Goal: Task Accomplishment & Management: Use online tool/utility

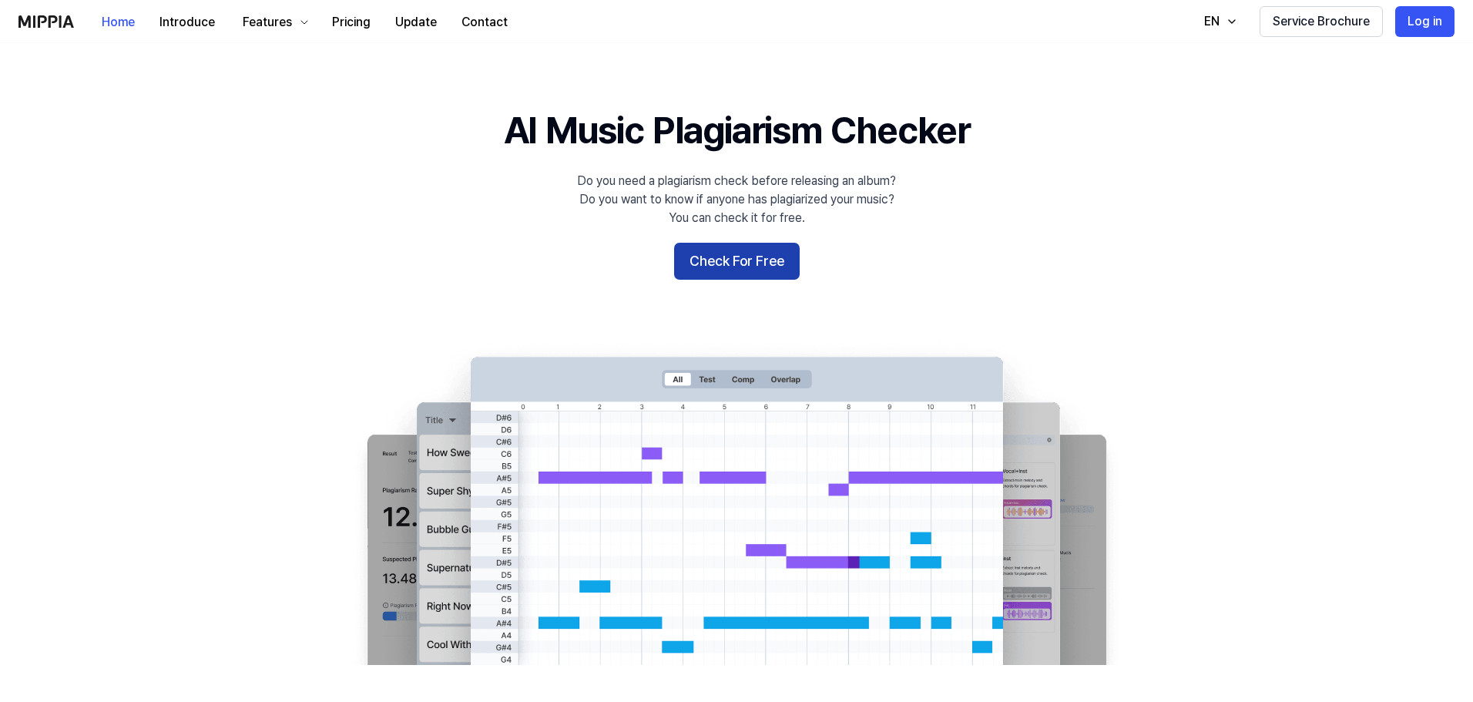
click at [722, 261] on button "Check For Free" at bounding box center [737, 261] width 126 height 37
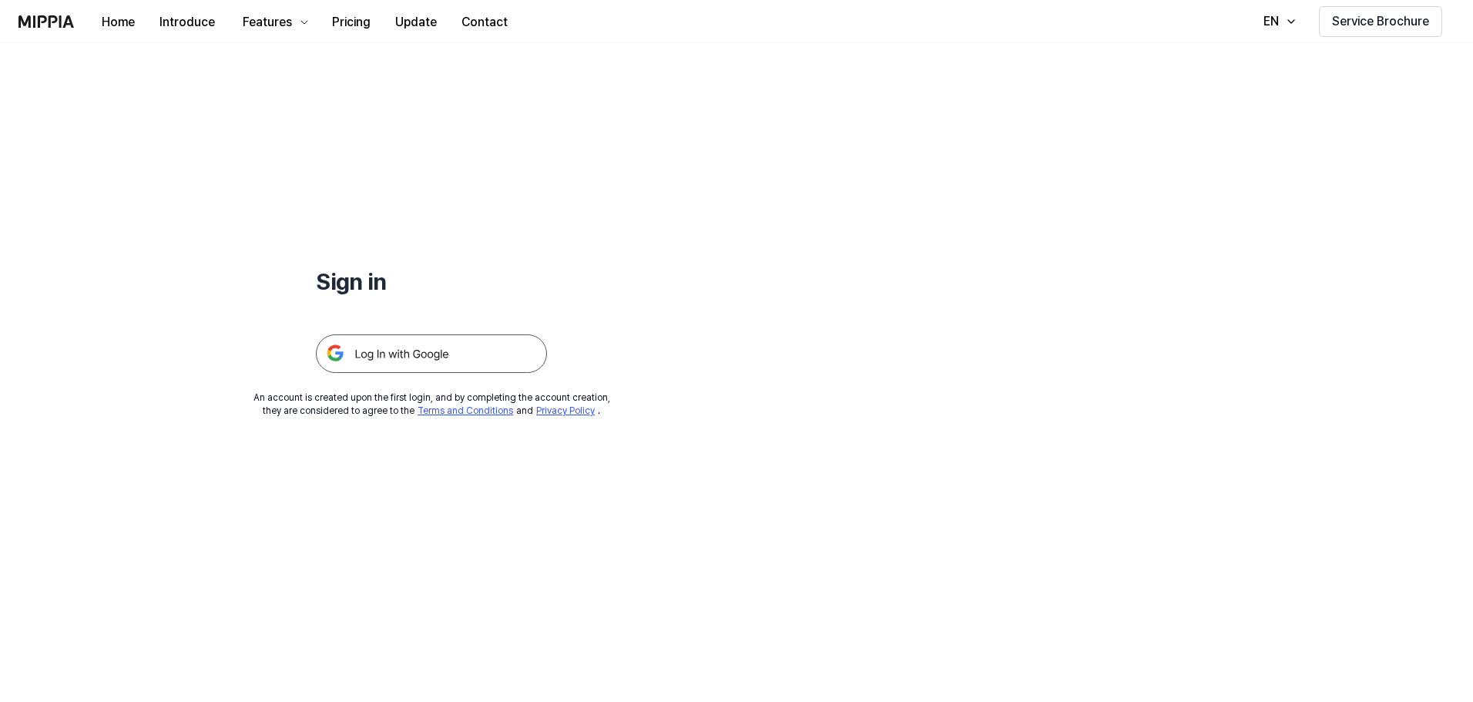
click at [419, 352] on img at bounding box center [431, 353] width 231 height 39
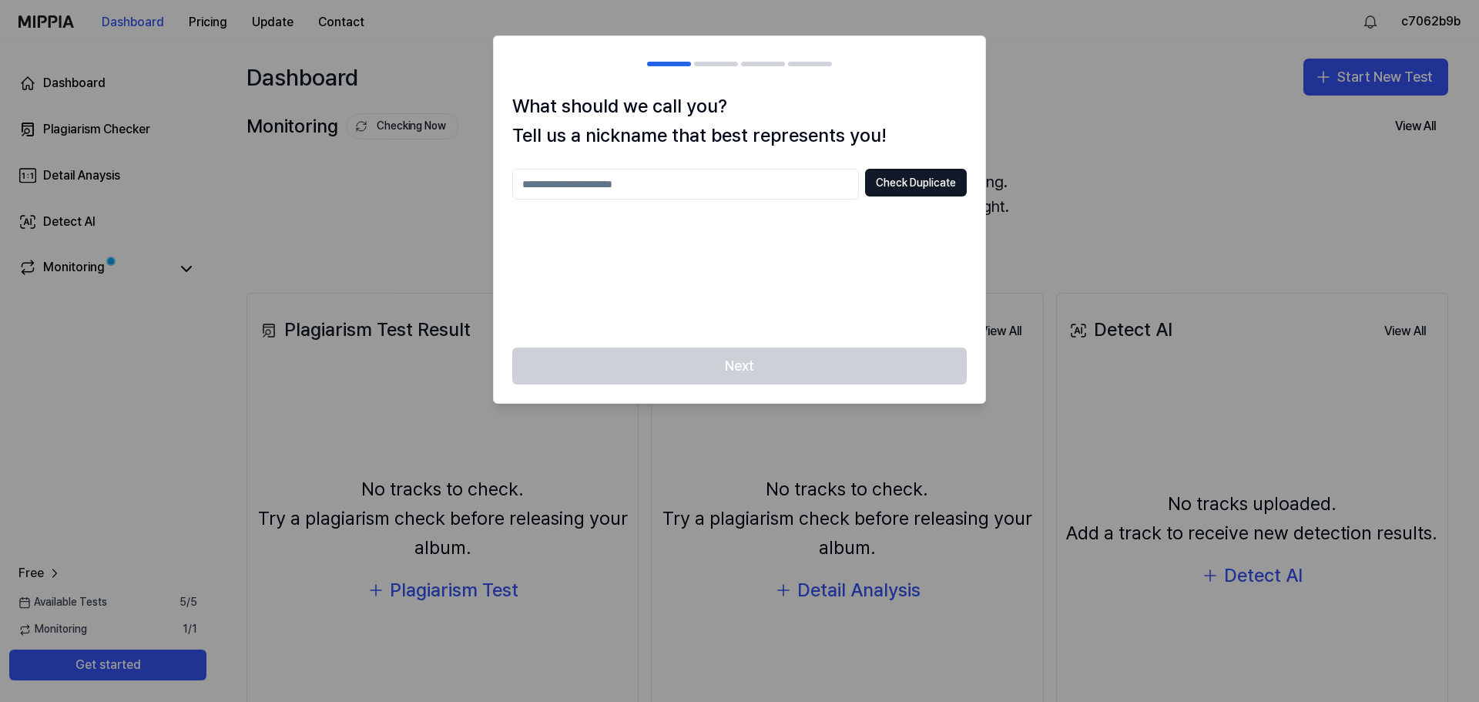
click at [735, 187] on input "text" at bounding box center [685, 184] width 347 height 31
type input "**********"
click at [913, 185] on button "Check Duplicate" at bounding box center [916, 183] width 102 height 28
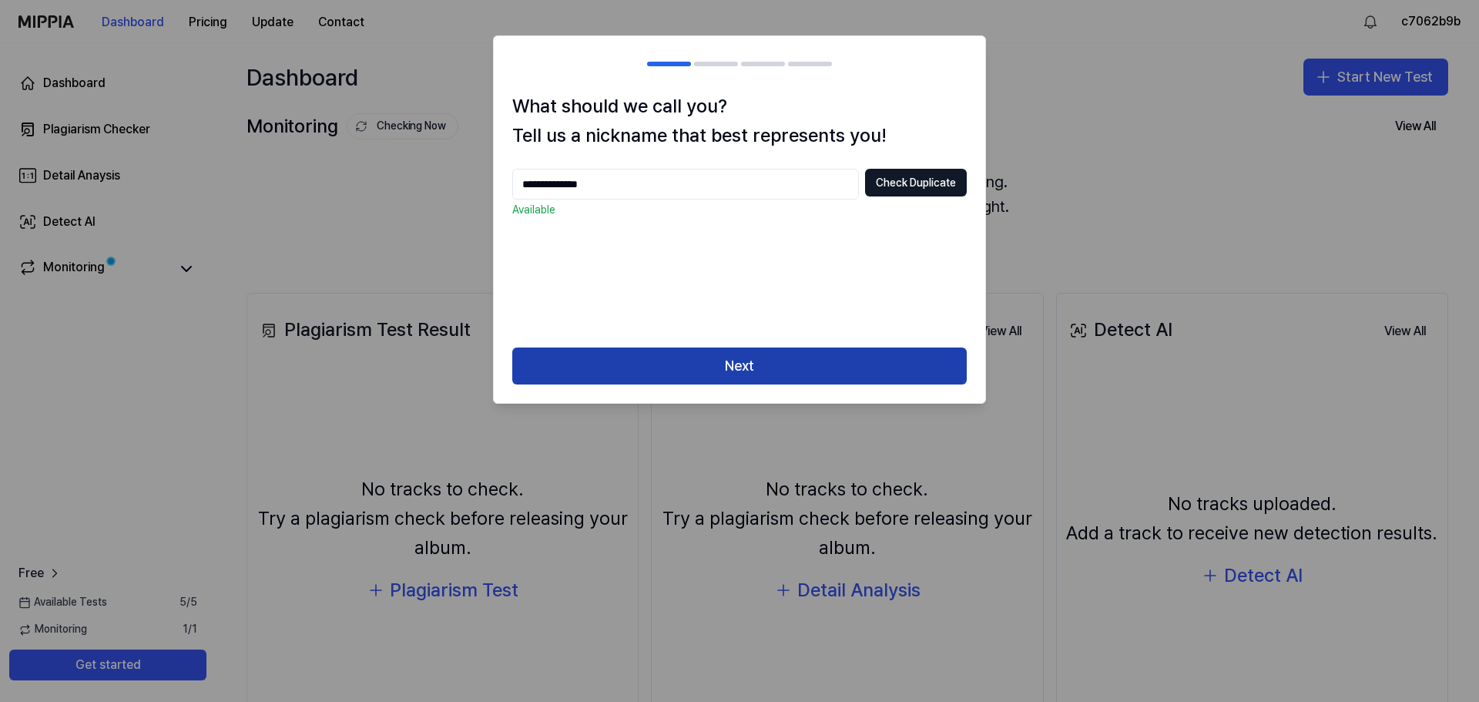
click at [829, 370] on button "Next" at bounding box center [739, 365] width 454 height 37
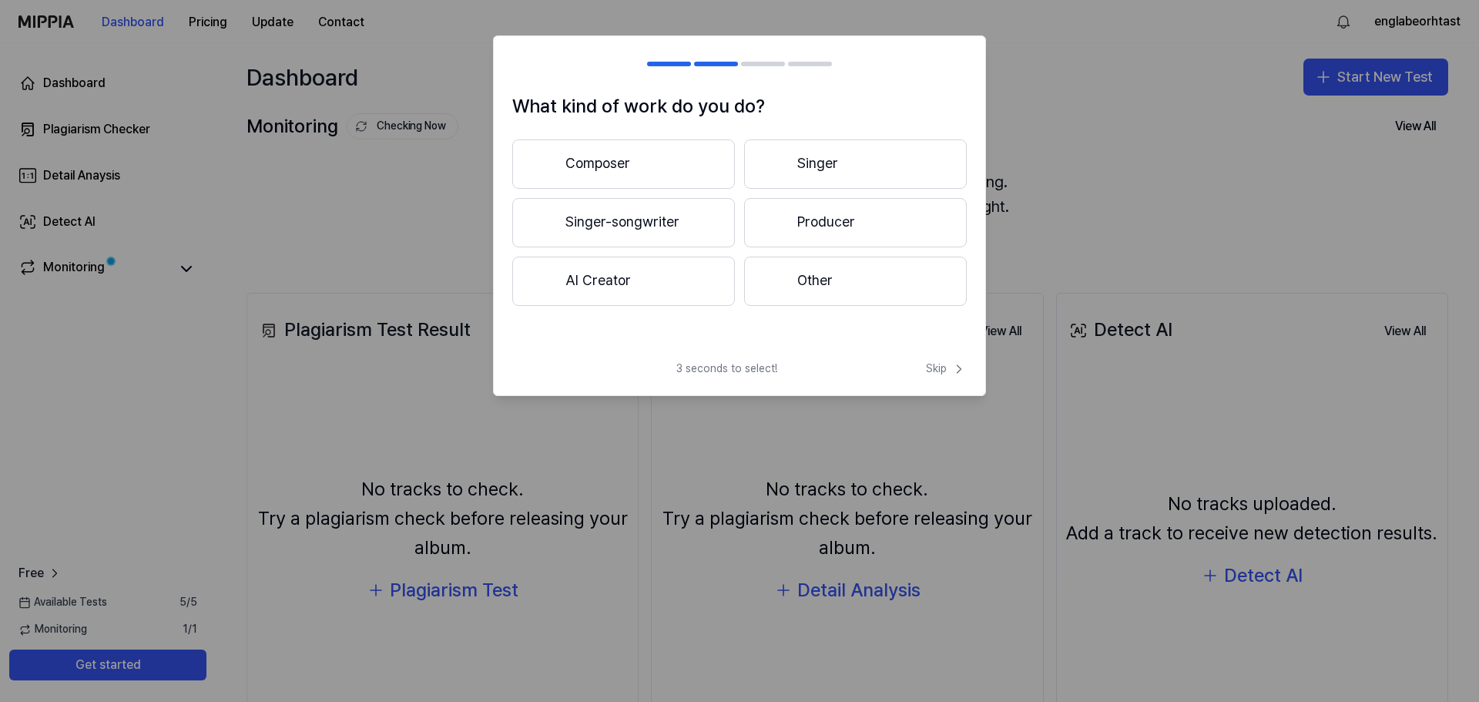
click at [668, 281] on button "AI Creator" at bounding box center [623, 280] width 223 height 49
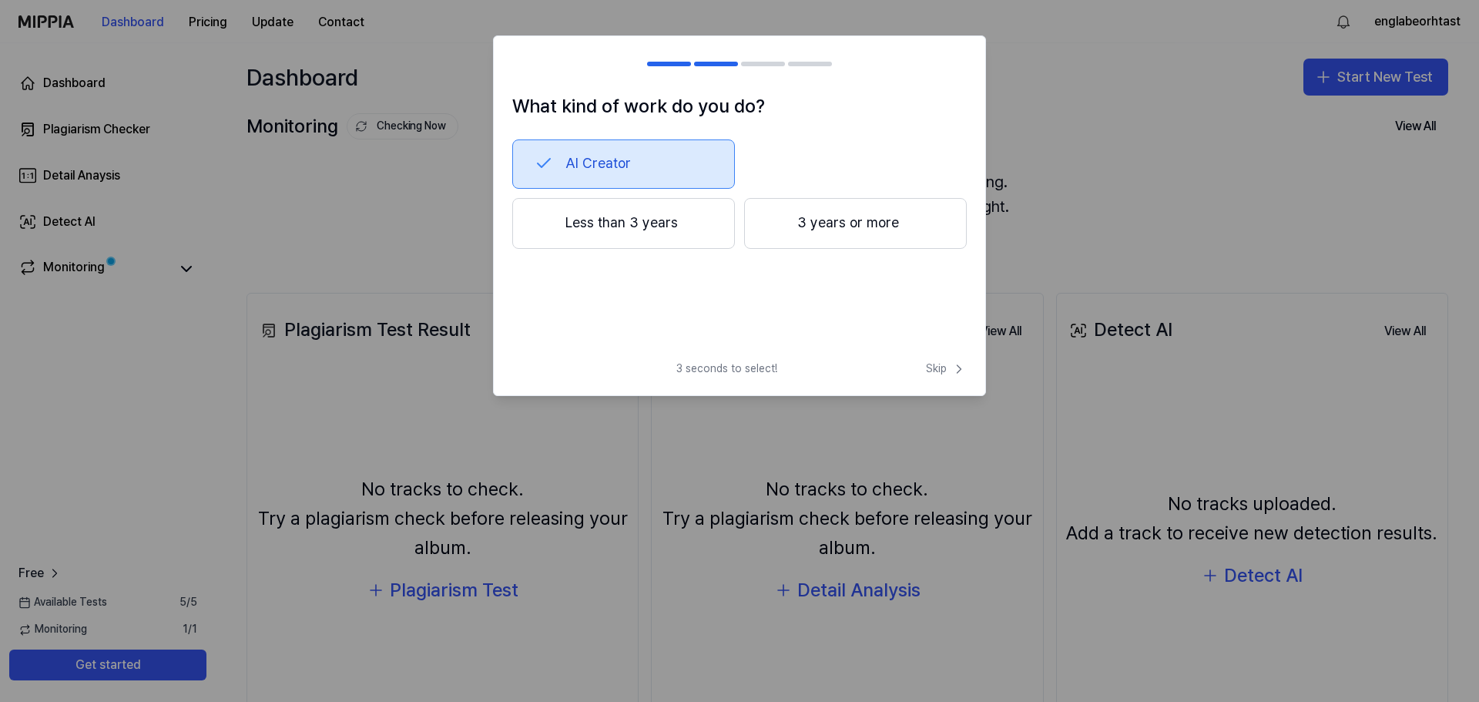
click at [669, 225] on button "Less than 3 years" at bounding box center [623, 223] width 223 height 51
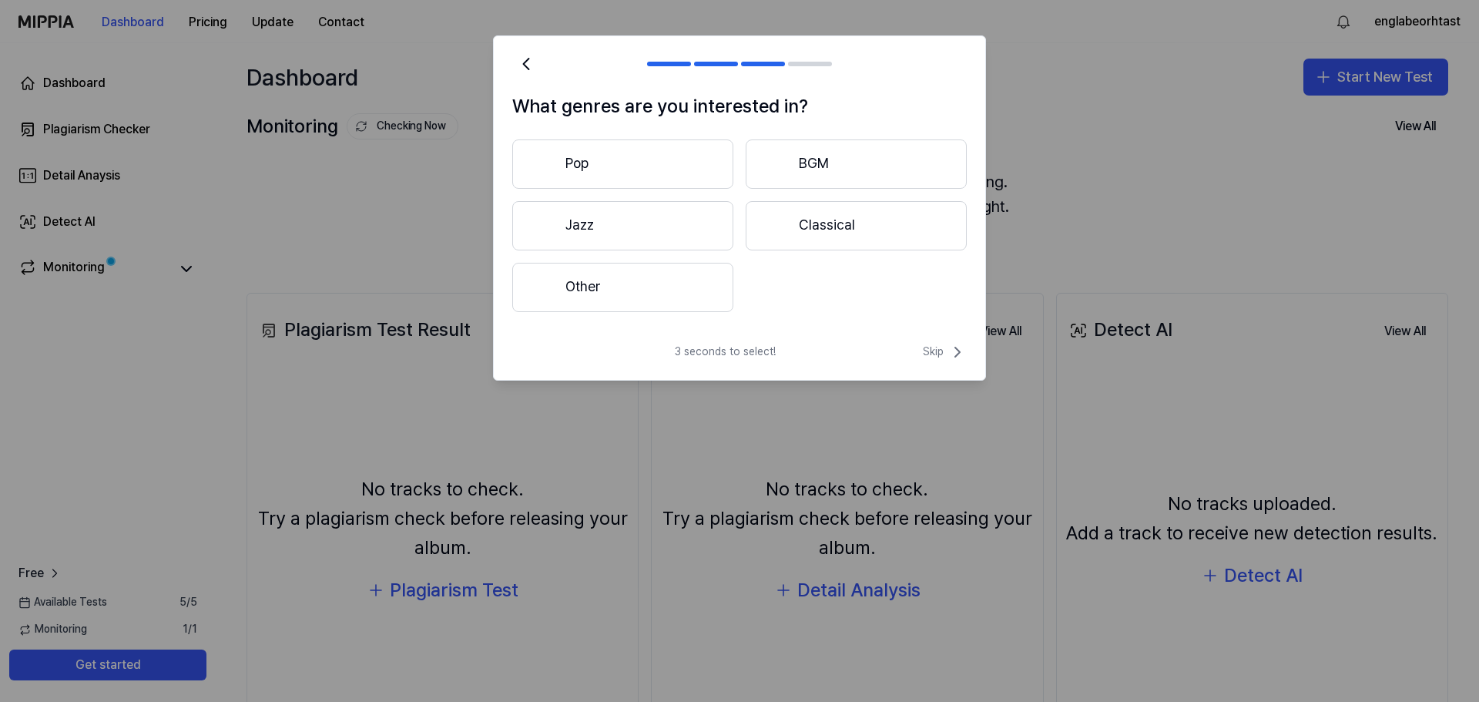
click at [654, 278] on button "Other" at bounding box center [622, 287] width 221 height 49
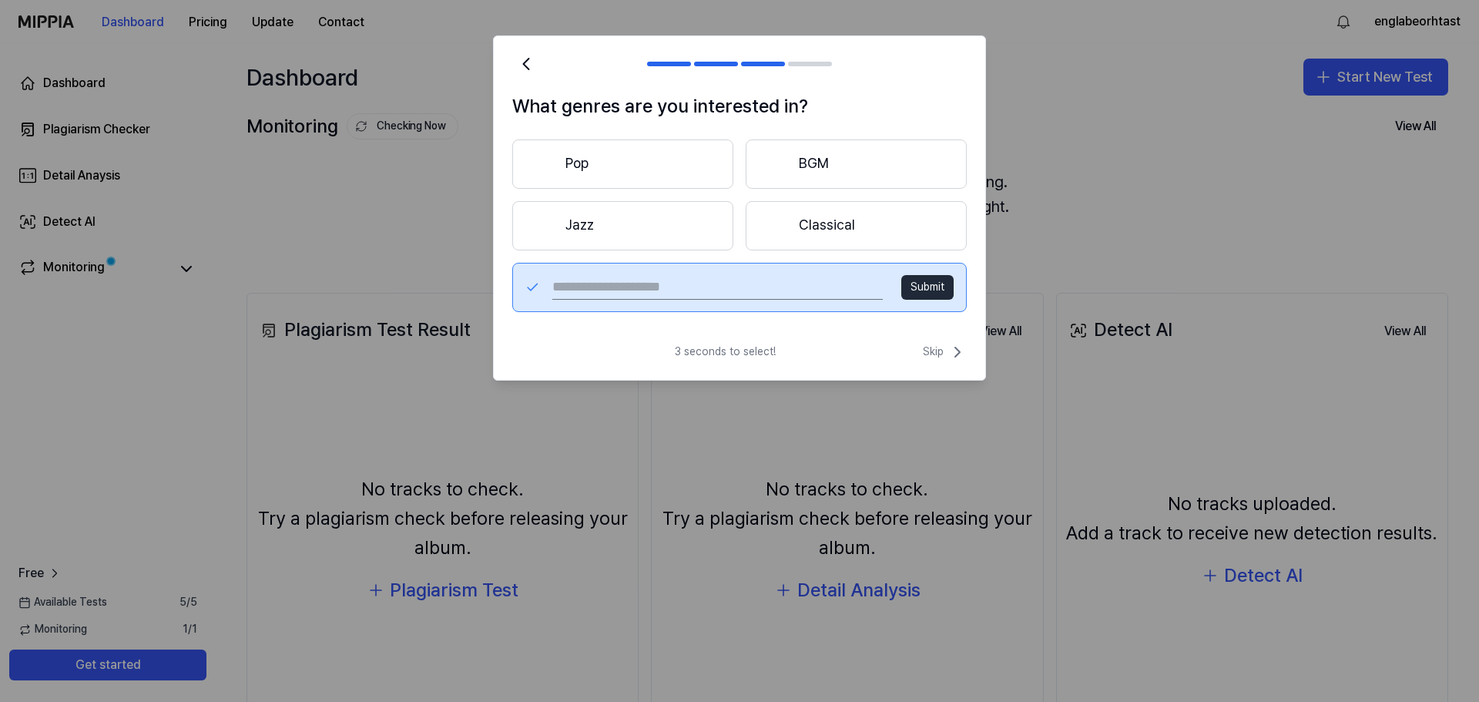
click at [766, 293] on input "text" at bounding box center [717, 287] width 330 height 25
type input "**********"
click at [921, 288] on button "Submit" at bounding box center [927, 287] width 52 height 25
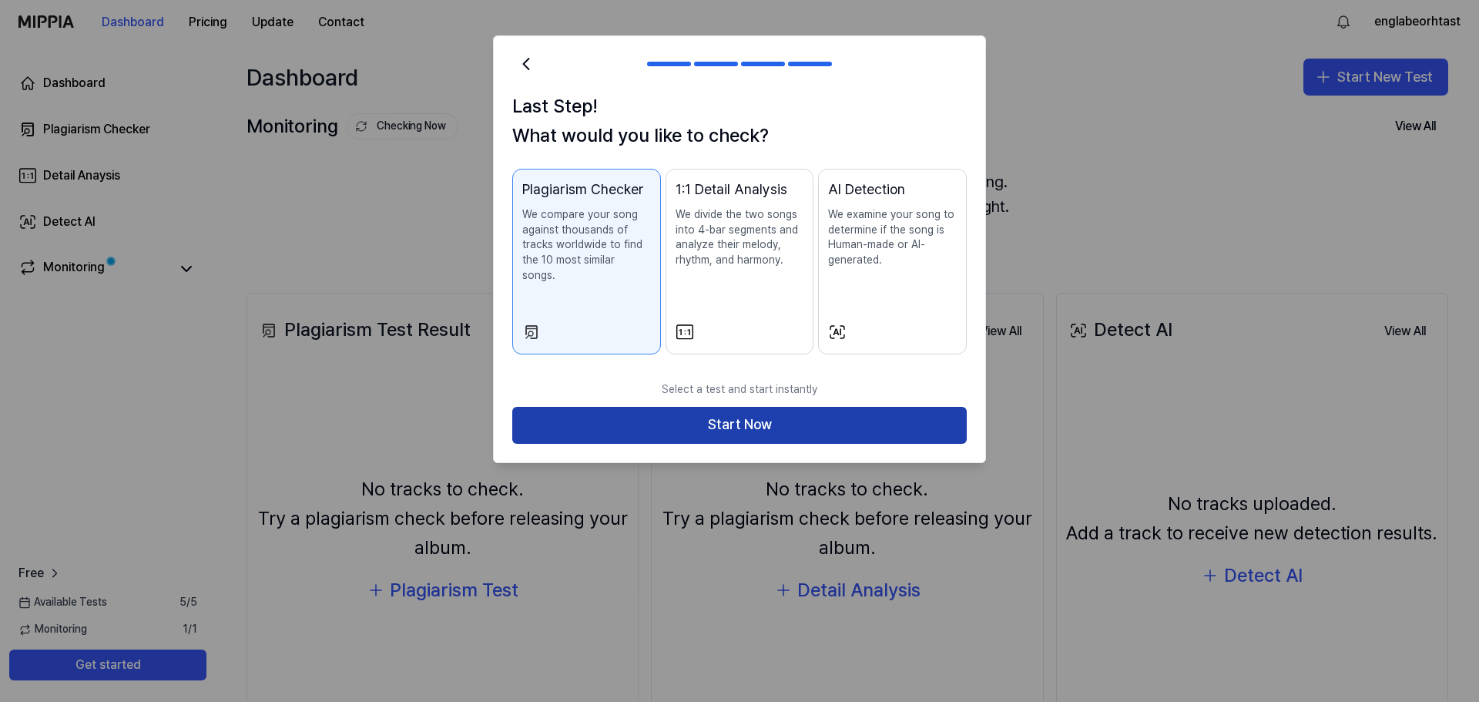
click at [756, 409] on button "Start Now" at bounding box center [739, 425] width 454 height 37
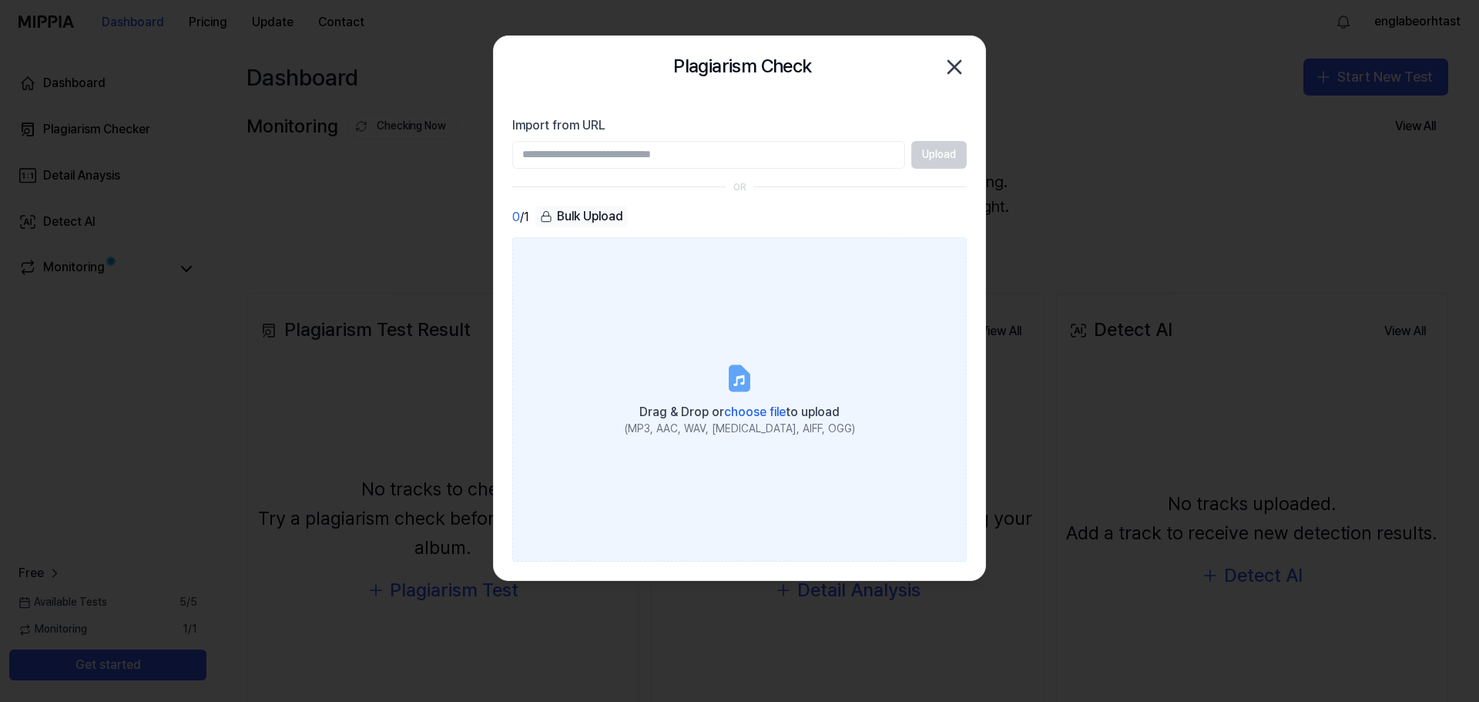
click at [759, 374] on label "Drag & Drop or choose file to upload (MP3, AAC, WAV, FLAC, AIFF, OGG)" at bounding box center [739, 398] width 454 height 323
click at [0, 0] on input "Drag & Drop or choose file to upload (MP3, AAC, WAV, FLAC, AIFF, OGG)" at bounding box center [0, 0] width 0 height 0
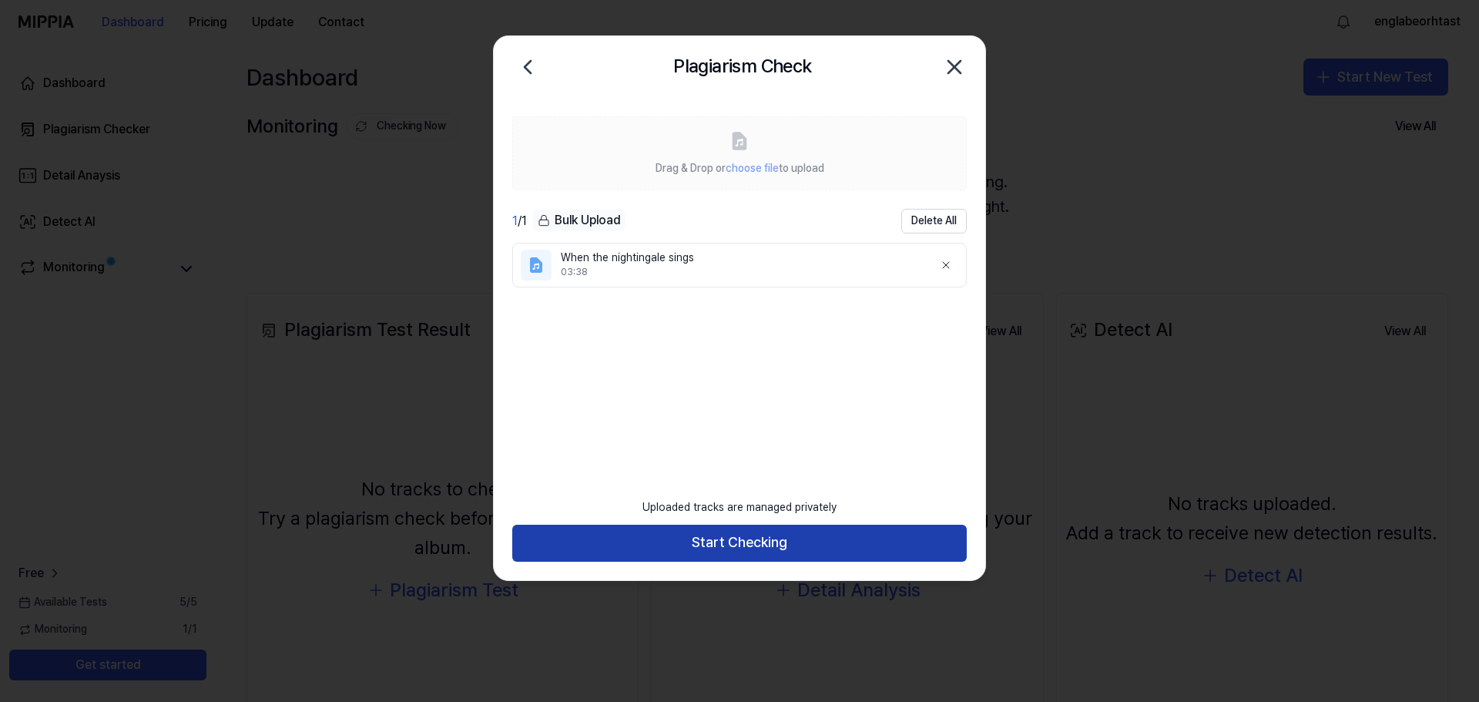
click at [768, 538] on button "Start Checking" at bounding box center [739, 543] width 454 height 37
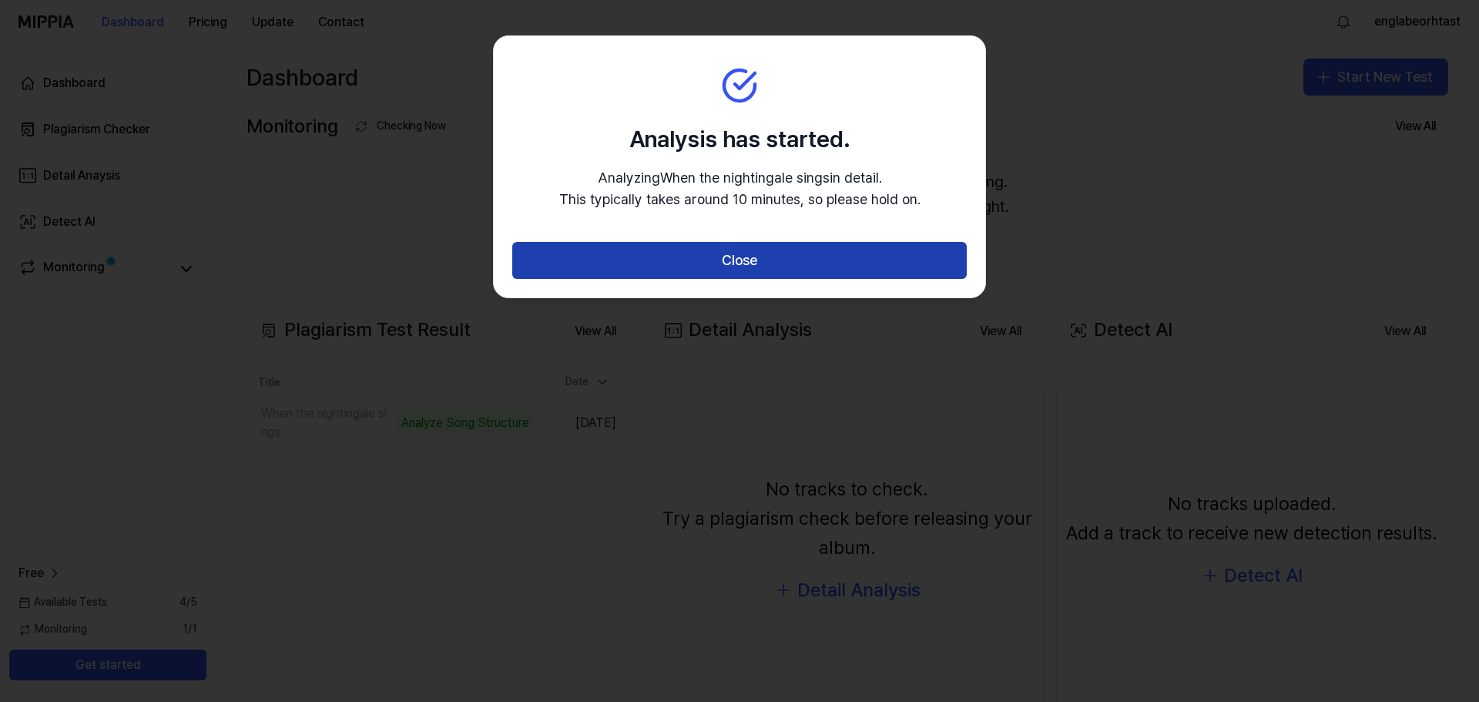
click at [689, 263] on button "Close" at bounding box center [739, 260] width 454 height 37
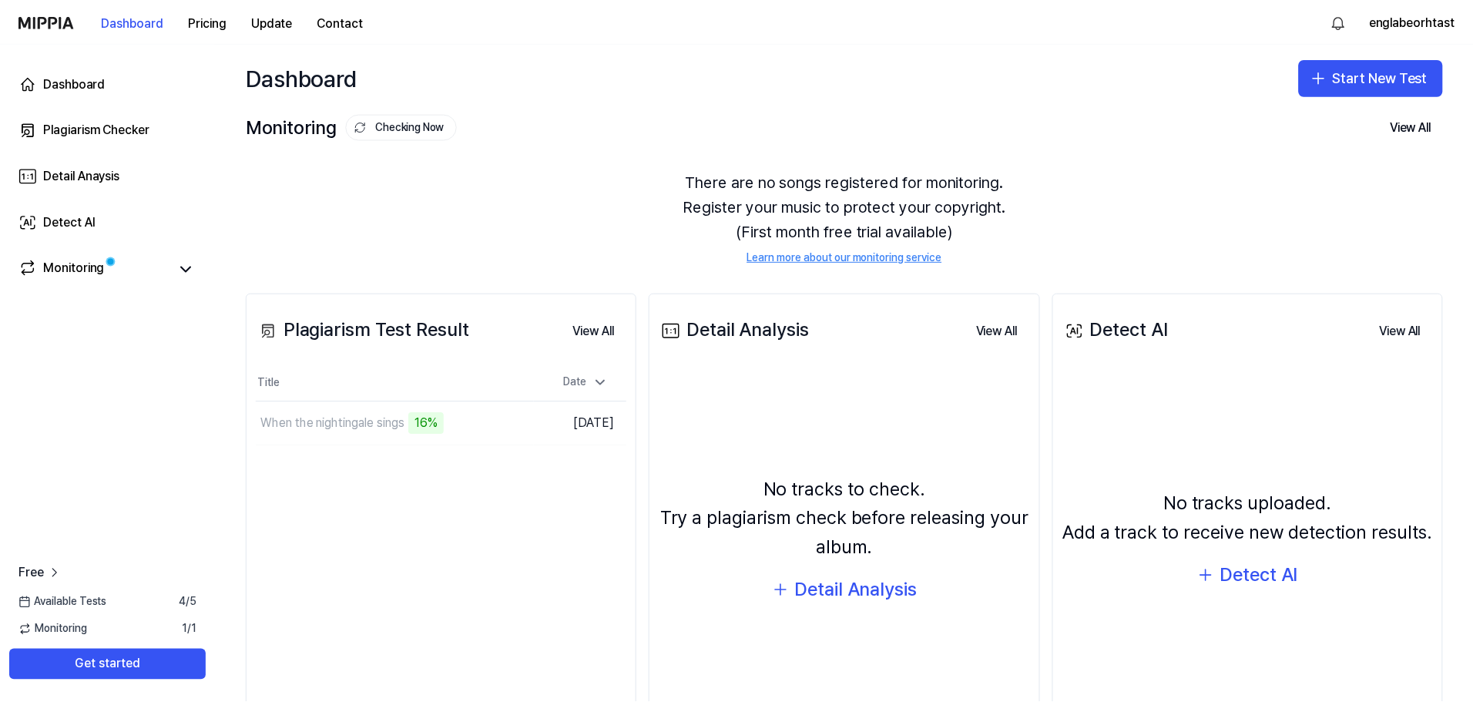
scroll to position [77, 0]
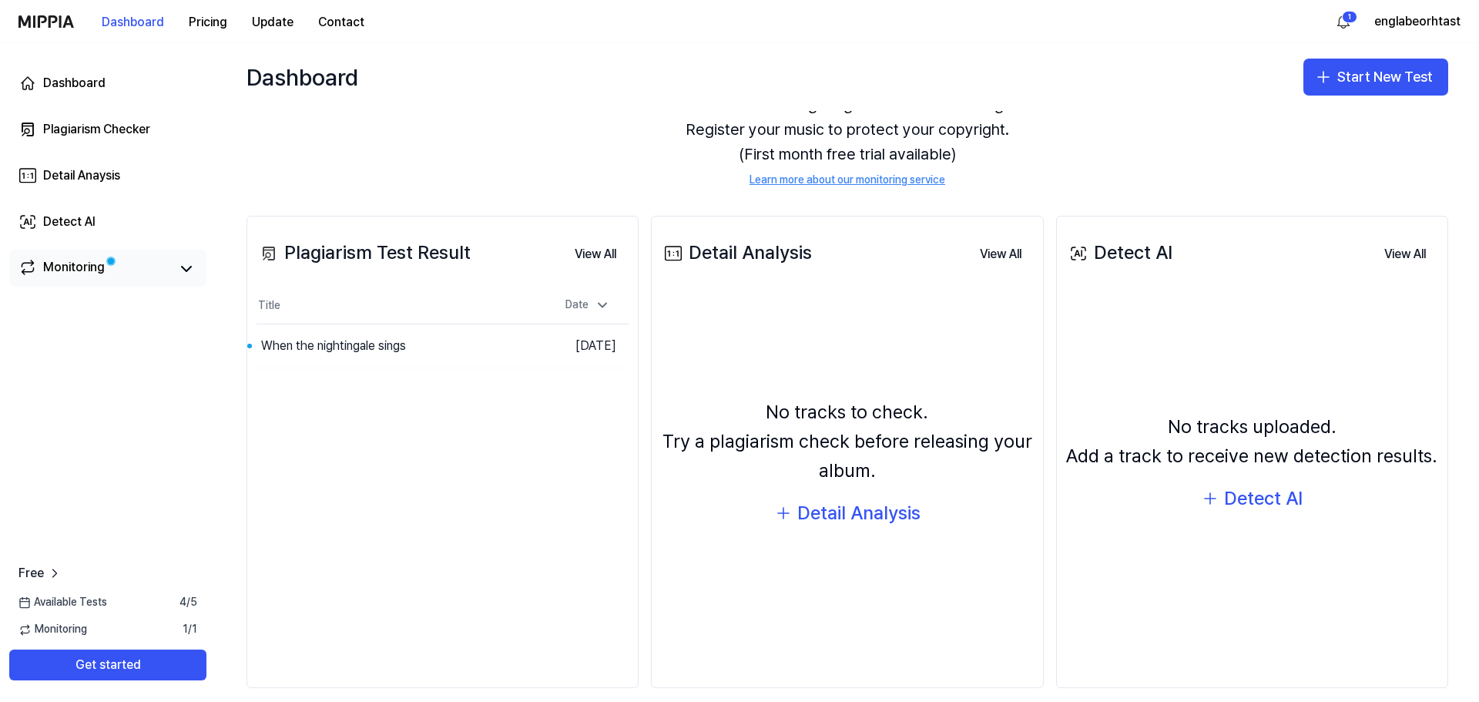
click at [125, 268] on link "Monitoring" at bounding box center [93, 269] width 151 height 22
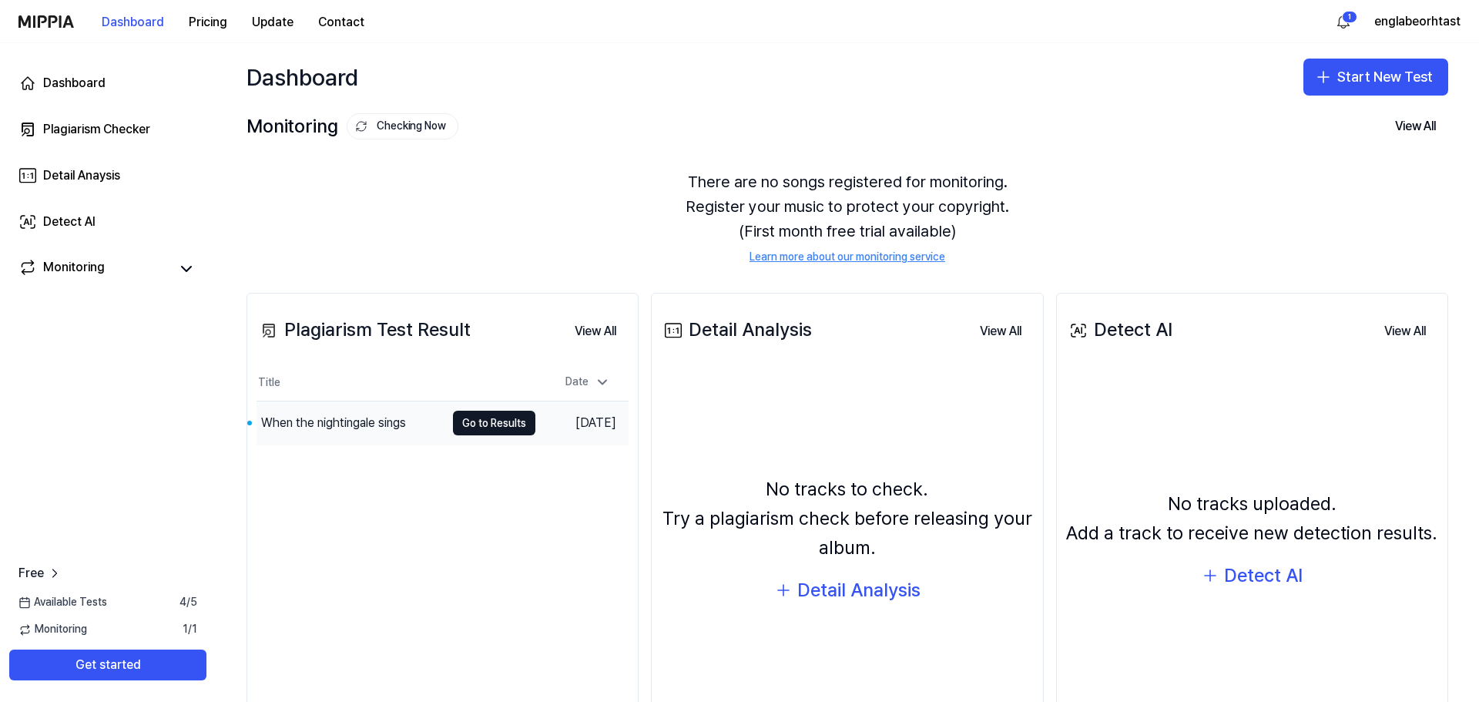
click at [352, 418] on div "When the nightingale sings" at bounding box center [333, 423] width 145 height 18
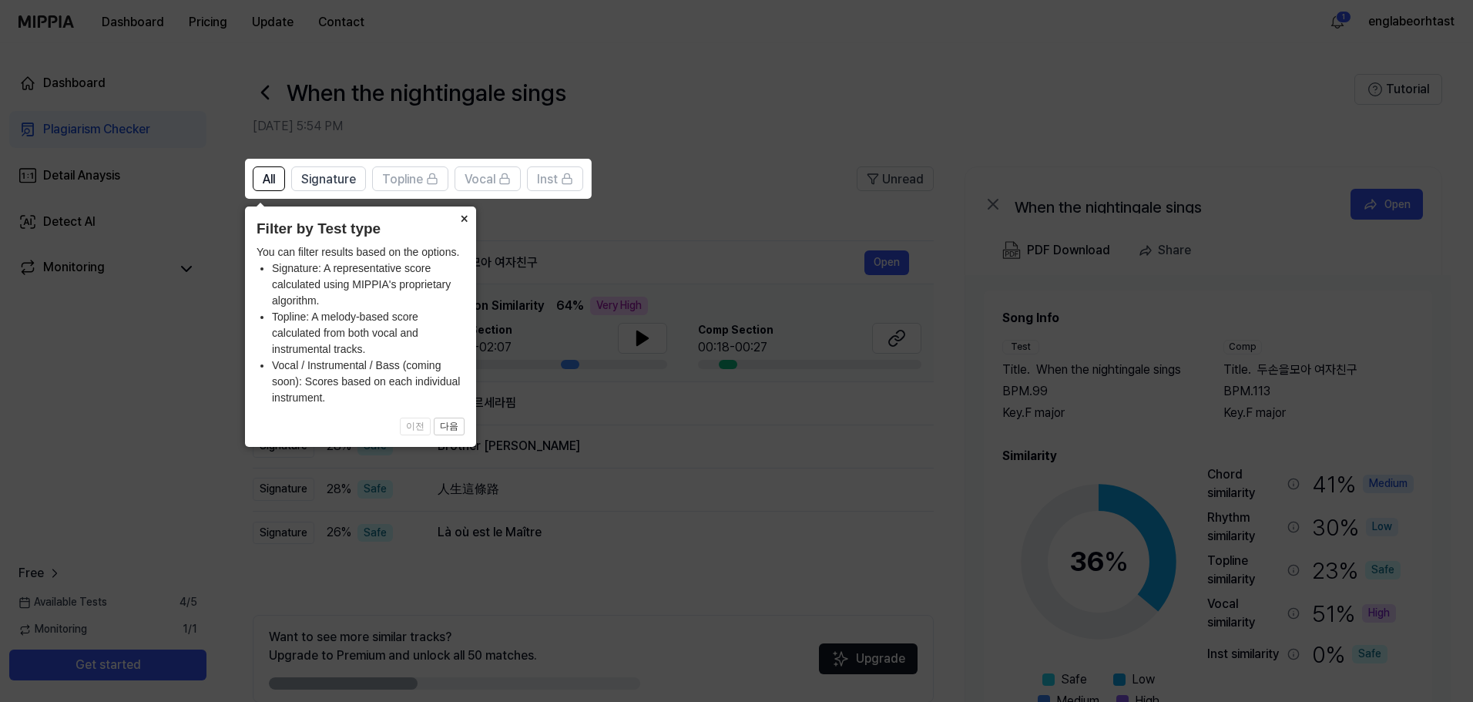
click at [466, 219] on button "×" at bounding box center [463, 217] width 25 height 22
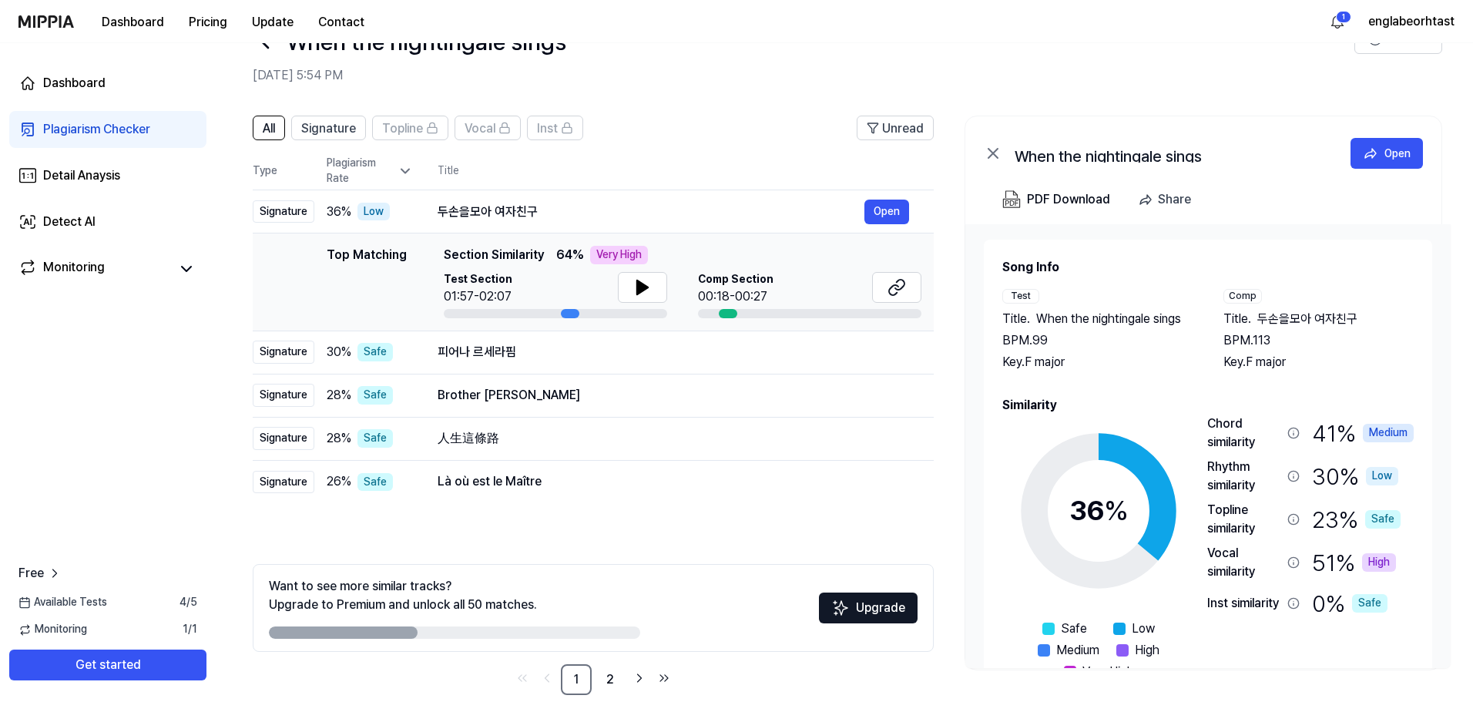
scroll to position [75, 0]
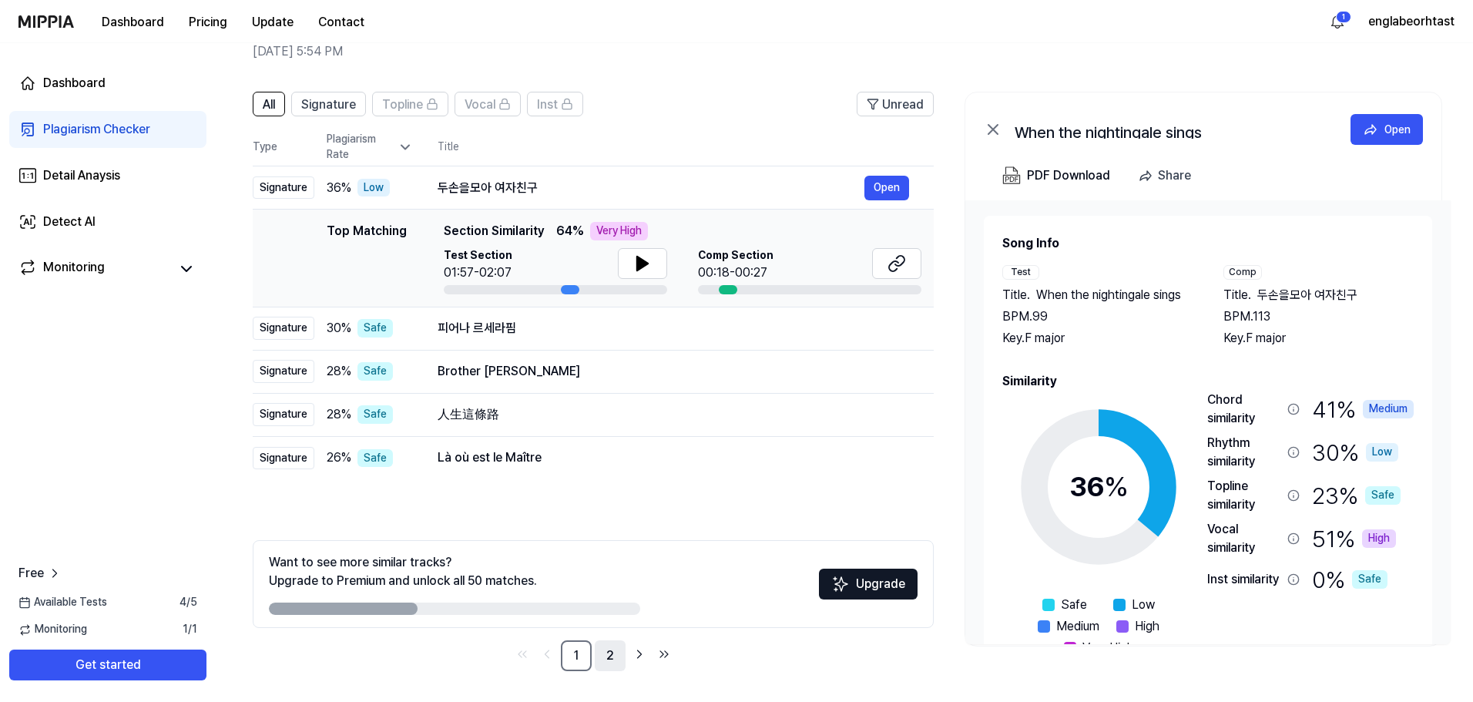
click at [604, 660] on link "2" at bounding box center [610, 655] width 31 height 31
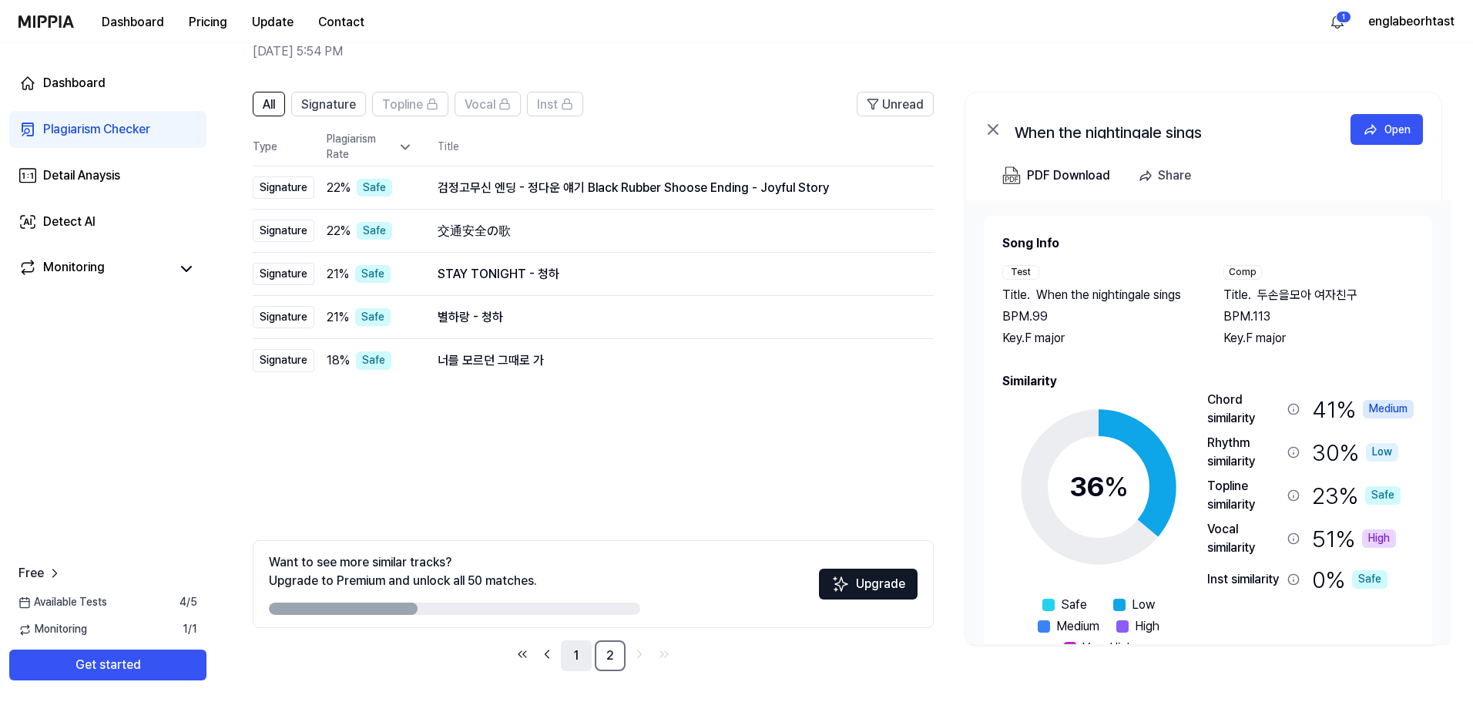
click at [582, 657] on link "1" at bounding box center [576, 655] width 31 height 31
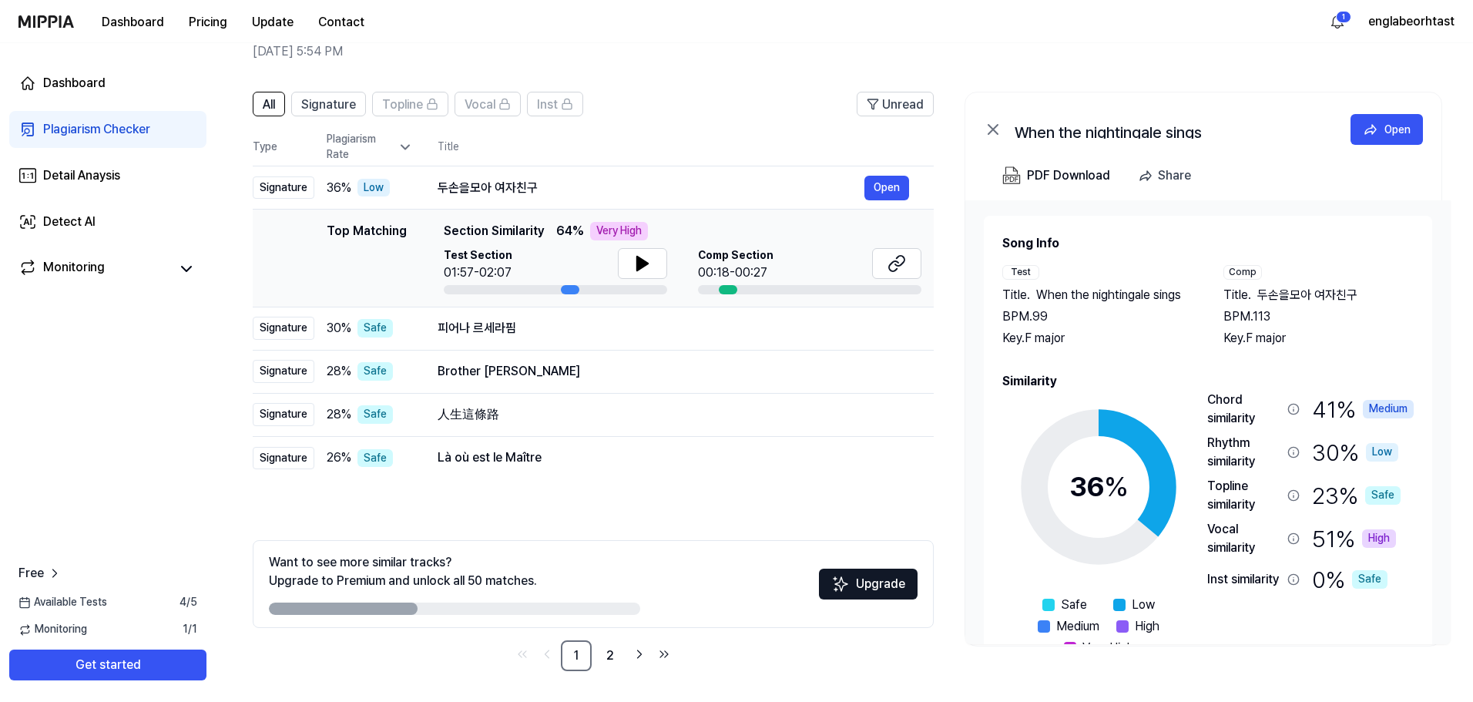
click at [1389, 405] on div "Medium" at bounding box center [1387, 409] width 51 height 18
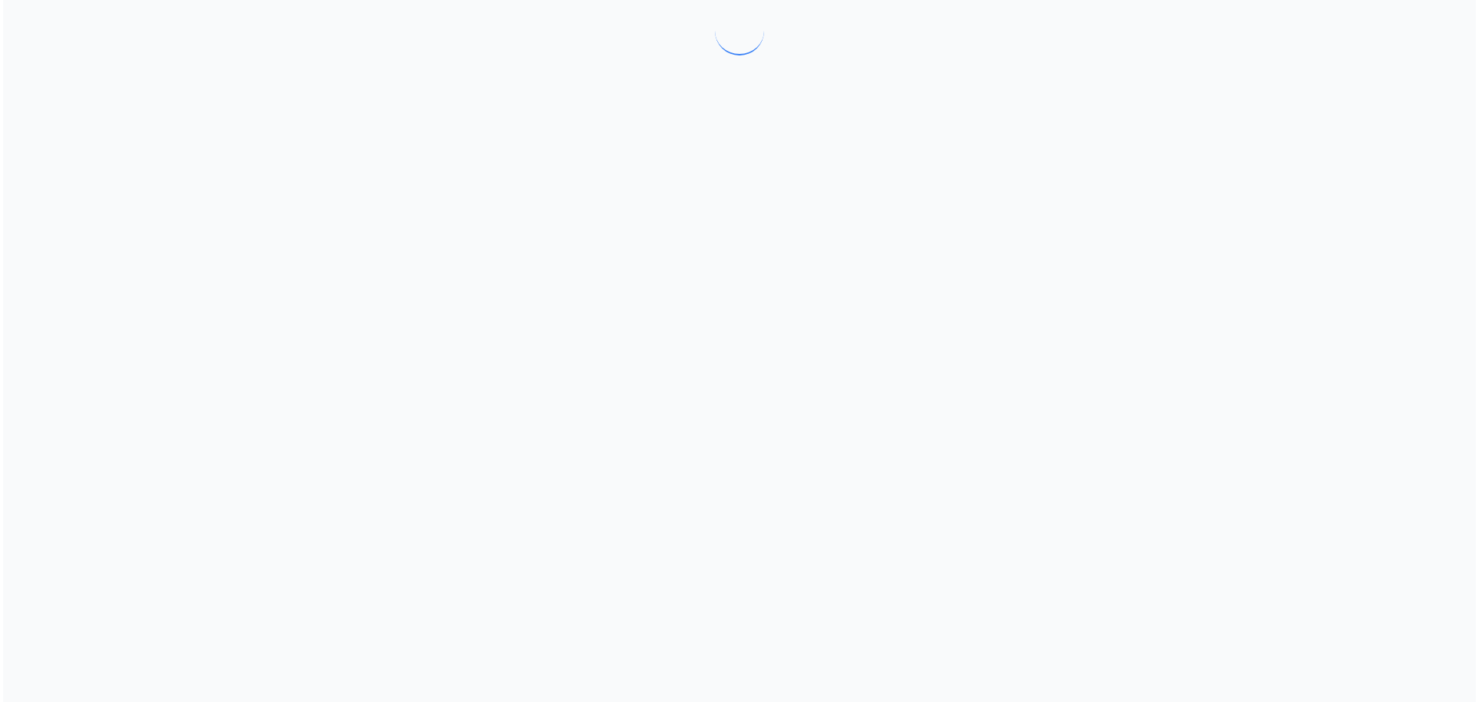
scroll to position [0, 0]
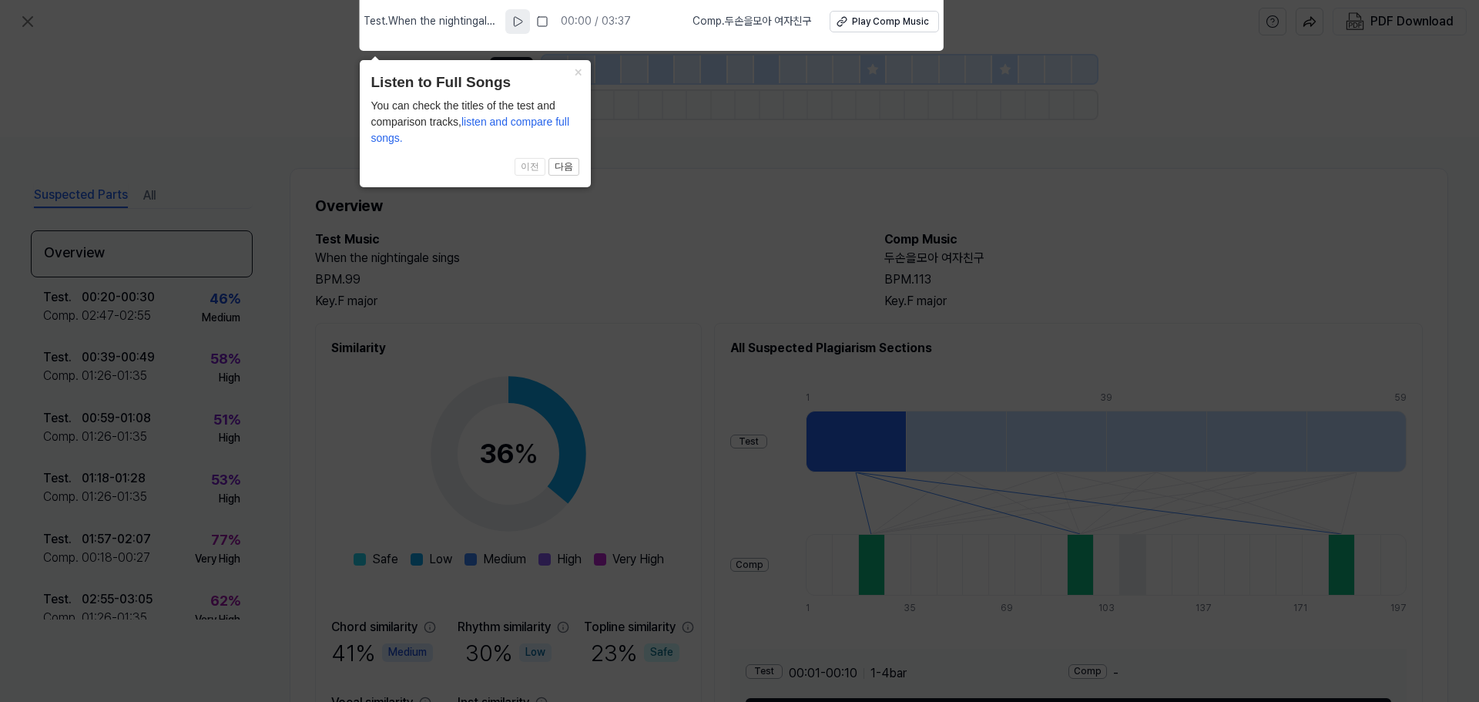
click at [520, 20] on icon at bounding box center [517, 21] width 12 height 12
click at [516, 25] on rect at bounding box center [515, 21] width 2 height 9
click at [578, 67] on button "×" at bounding box center [578, 71] width 25 height 22
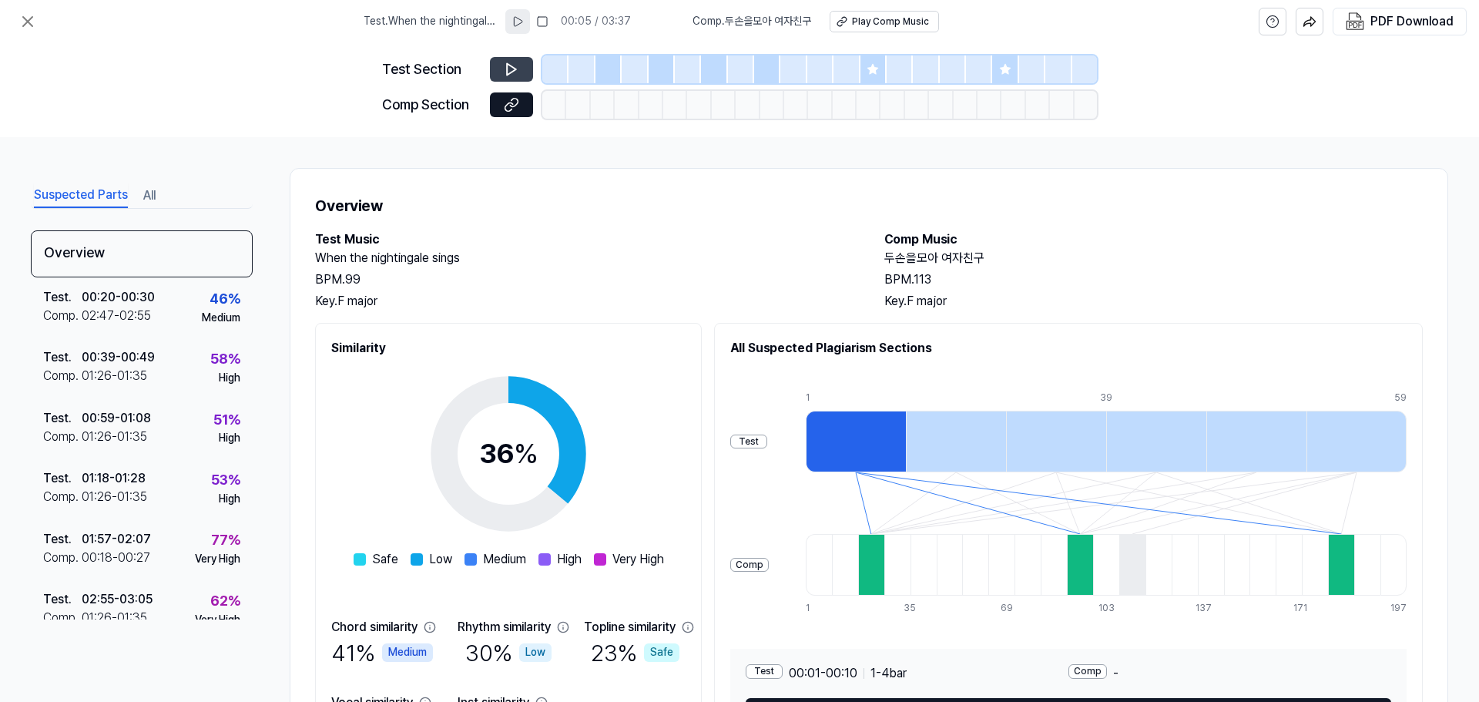
click at [512, 67] on icon at bounding box center [511, 70] width 9 height 12
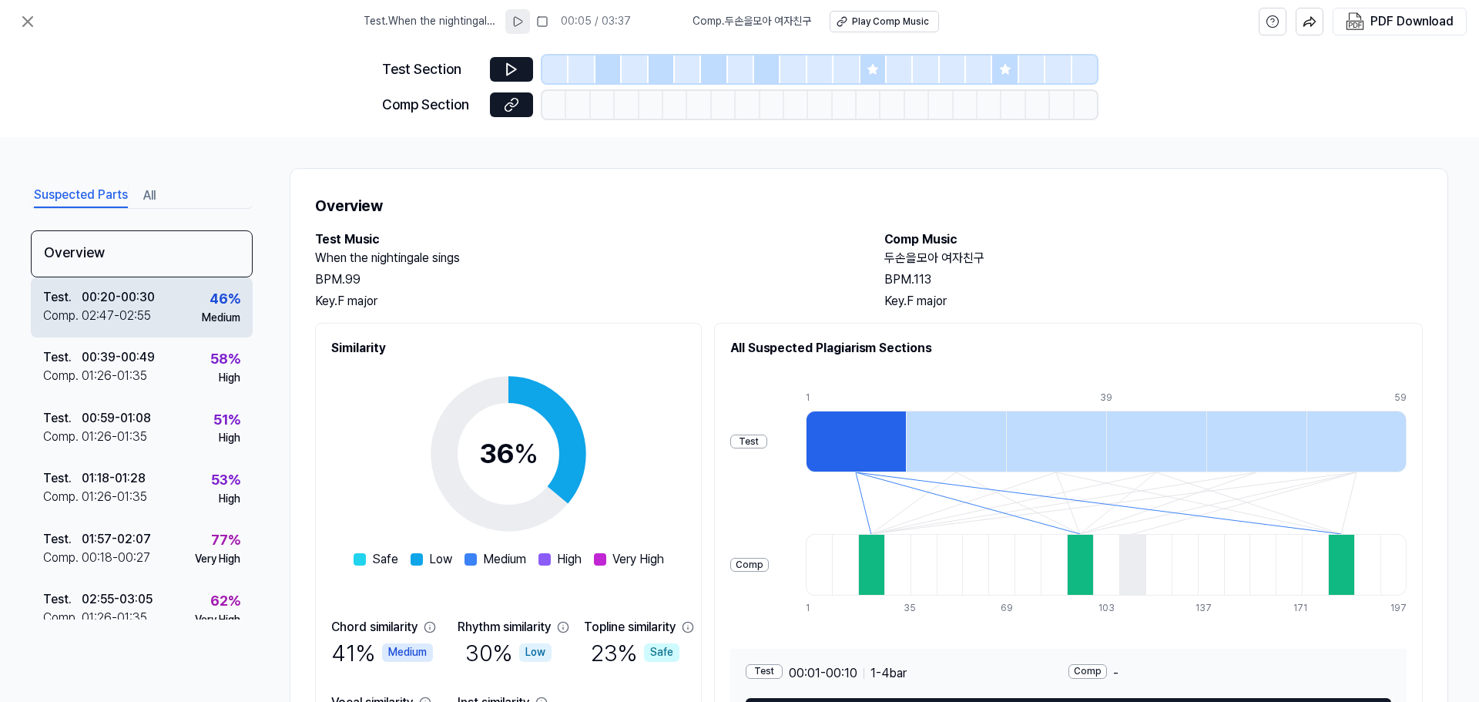
click at [75, 316] on div "Comp ." at bounding box center [62, 316] width 39 height 18
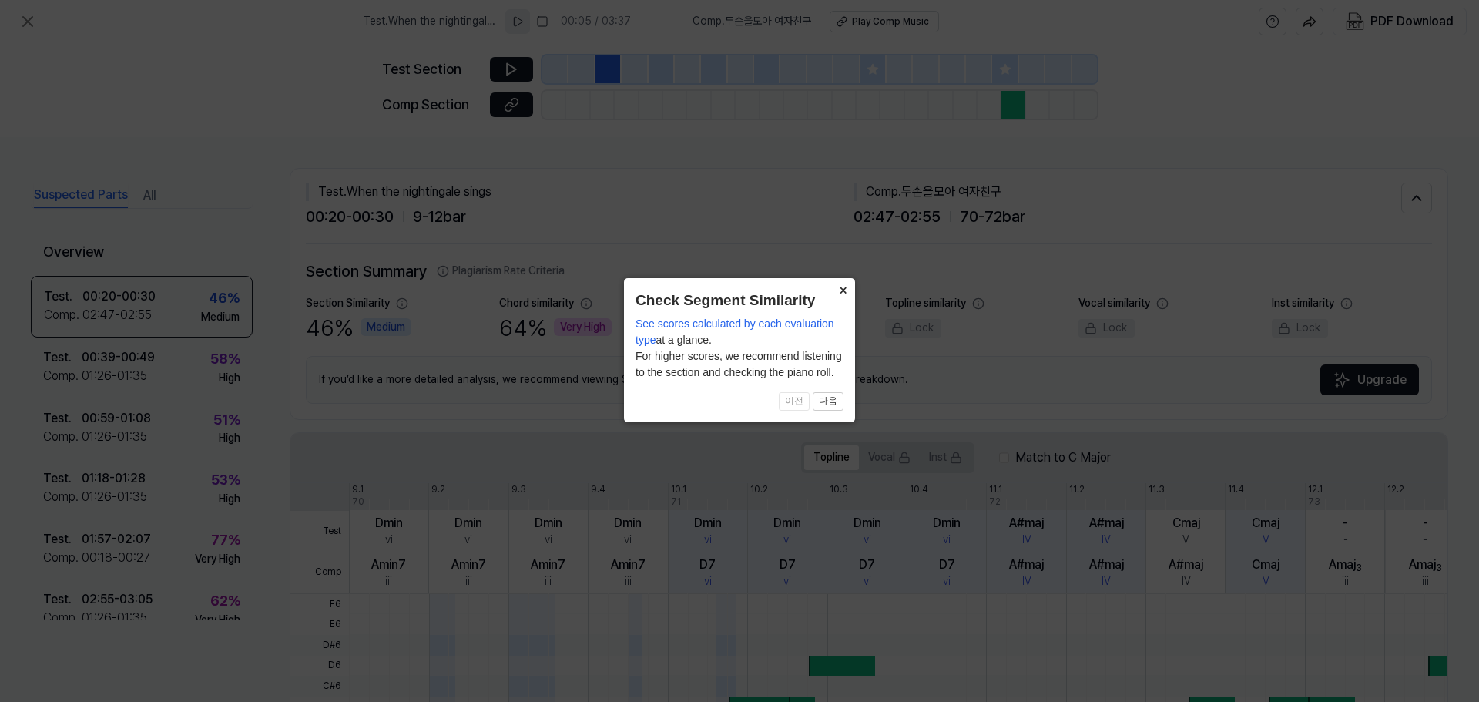
click at [843, 286] on button "×" at bounding box center [842, 289] width 25 height 22
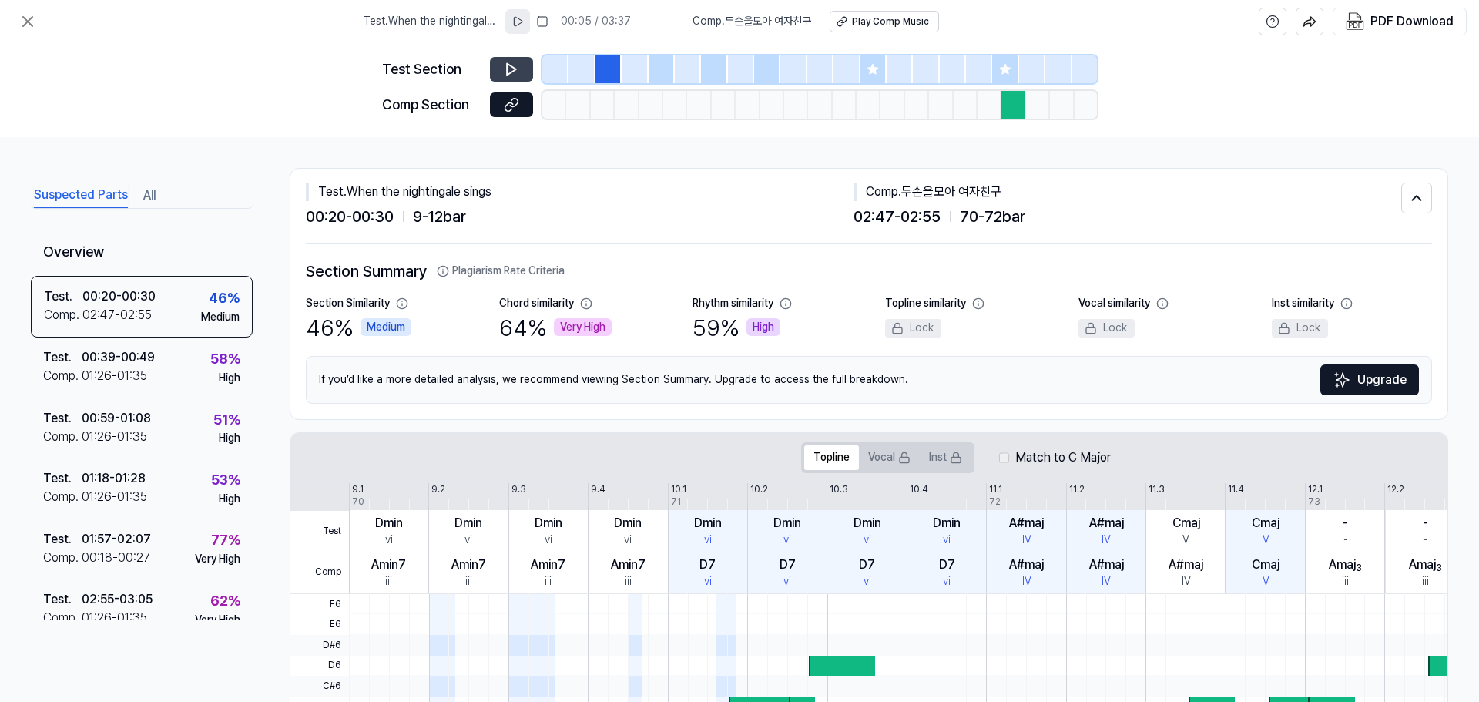
click at [506, 66] on icon at bounding box center [511, 69] width 15 height 15
click at [514, 64] on icon at bounding box center [514, 69] width 2 height 10
click at [602, 66] on div at bounding box center [608, 69] width 26 height 28
click at [505, 67] on icon at bounding box center [511, 69] width 15 height 15
click at [511, 70] on icon at bounding box center [511, 69] width 15 height 15
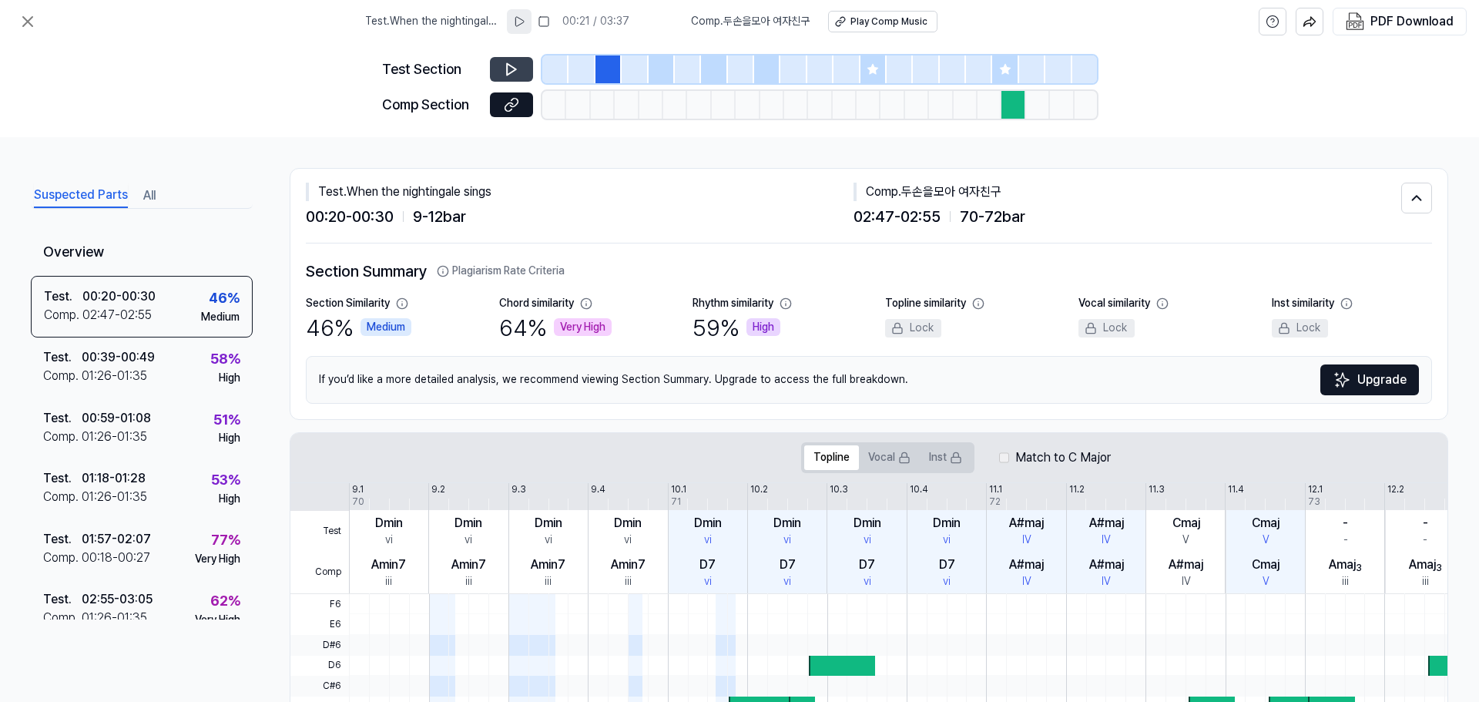
click at [597, 105] on div at bounding box center [603, 105] width 24 height 28
click at [507, 106] on icon at bounding box center [511, 104] width 15 height 15
click at [608, 68] on div at bounding box center [608, 69] width 26 height 28
click at [518, 65] on icon at bounding box center [511, 69] width 15 height 15
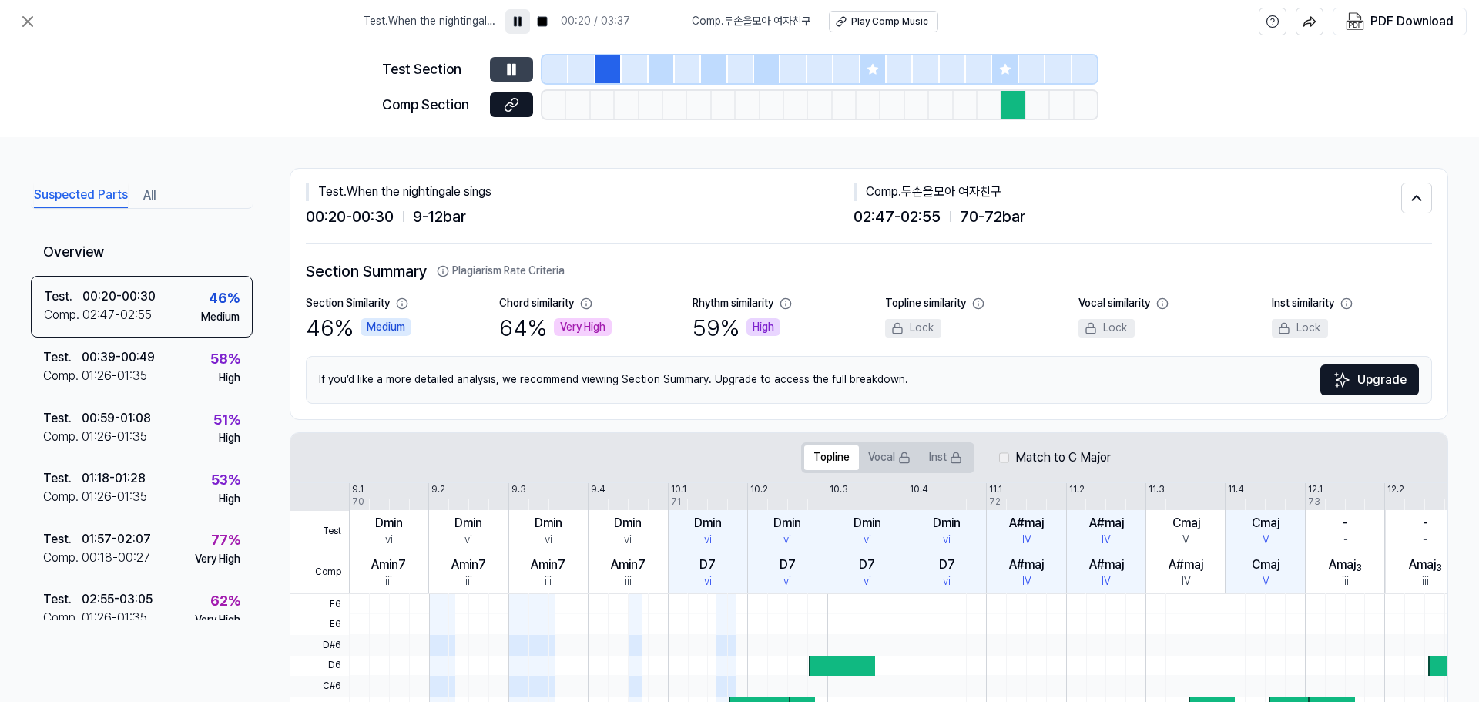
click at [517, 65] on icon at bounding box center [511, 69] width 15 height 15
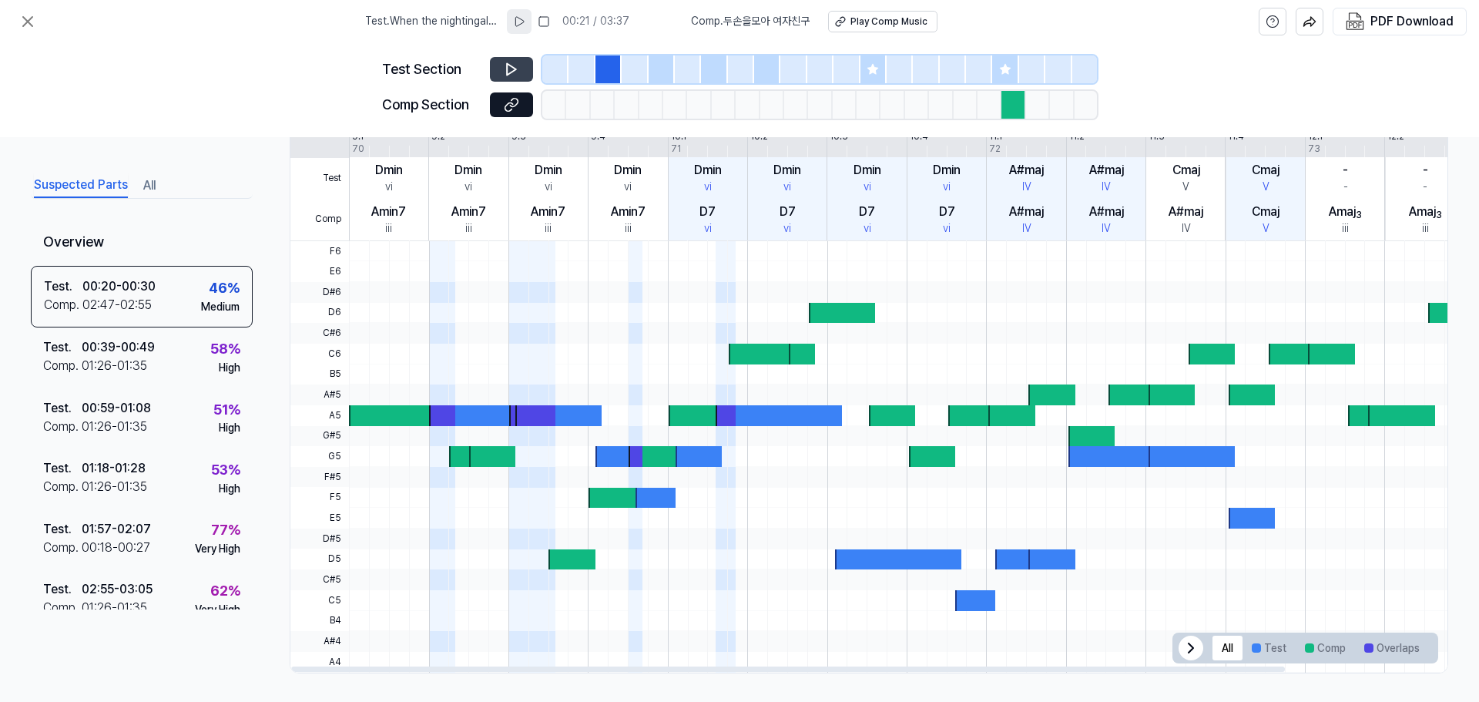
scroll to position [355, 0]
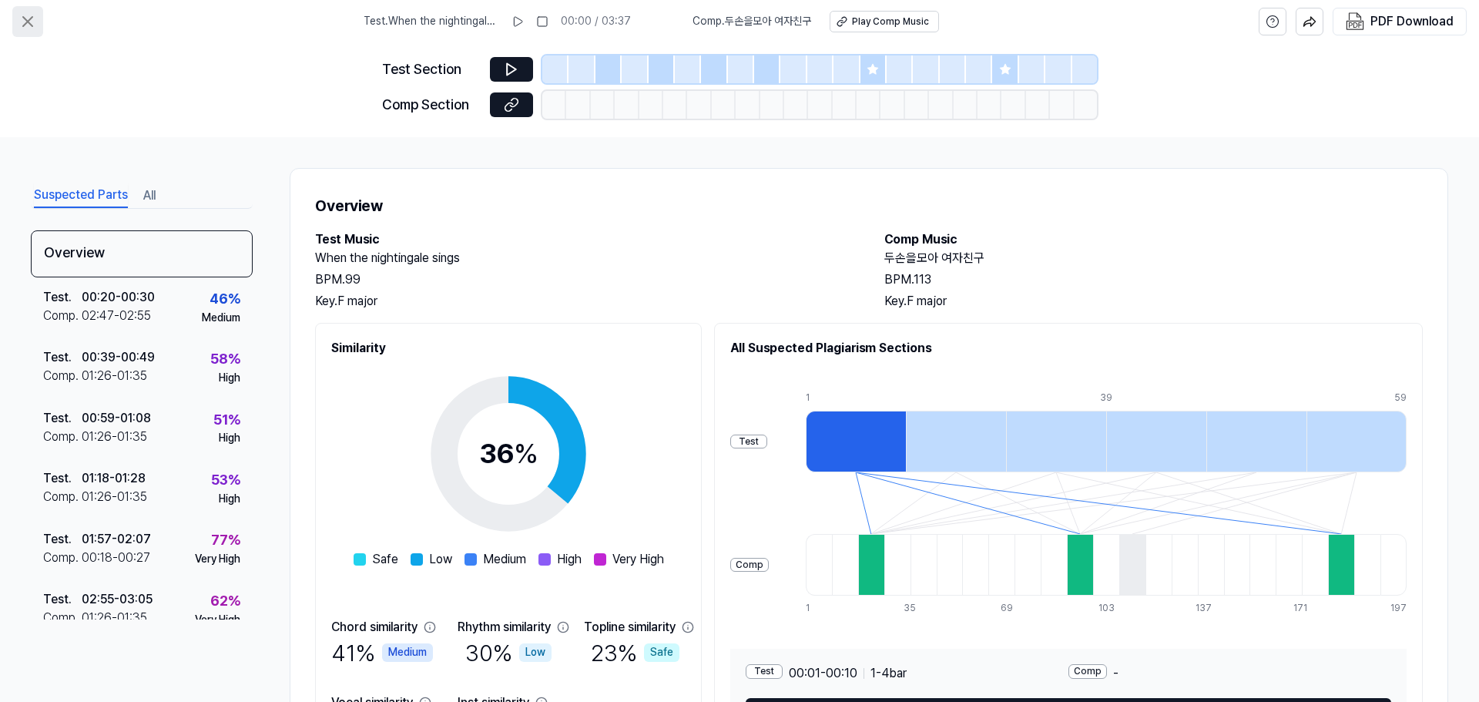
click at [22, 21] on icon at bounding box center [27, 21] width 18 height 18
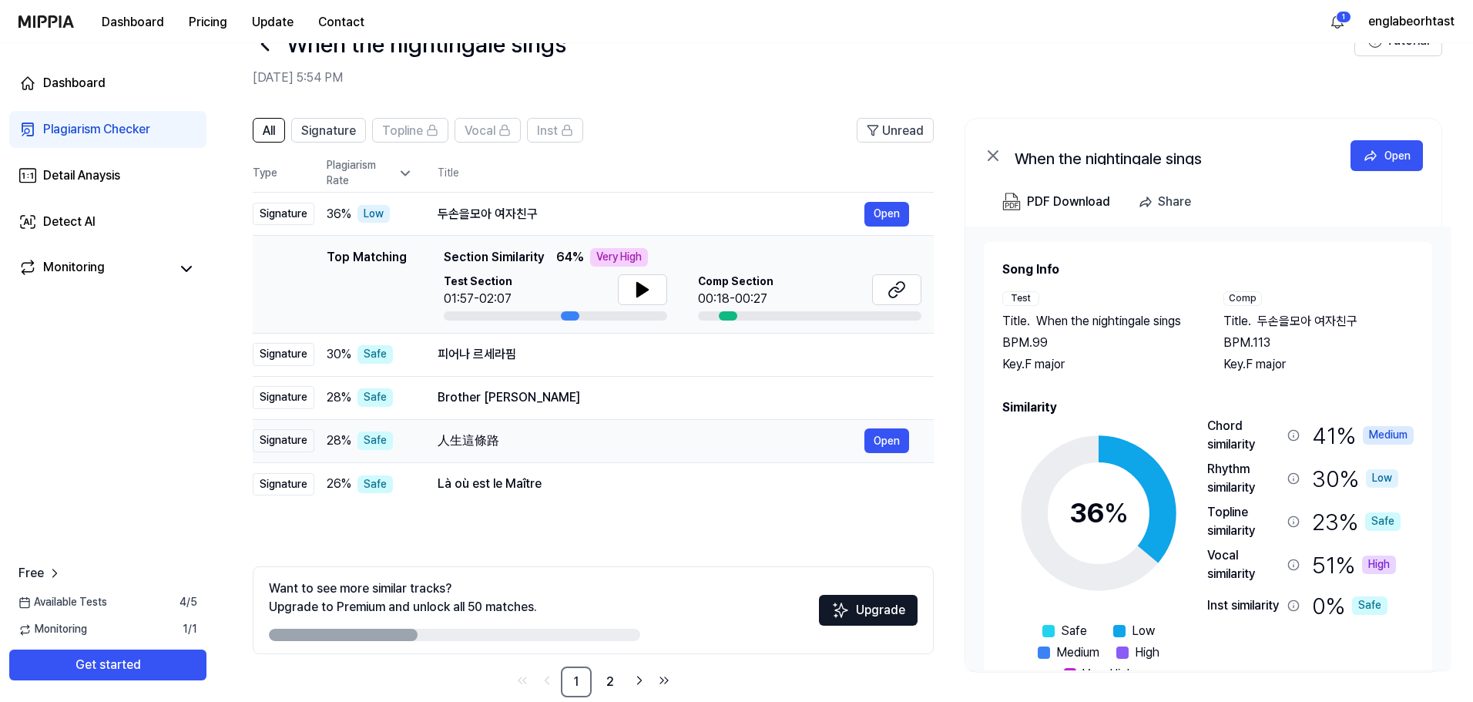
scroll to position [75, 0]
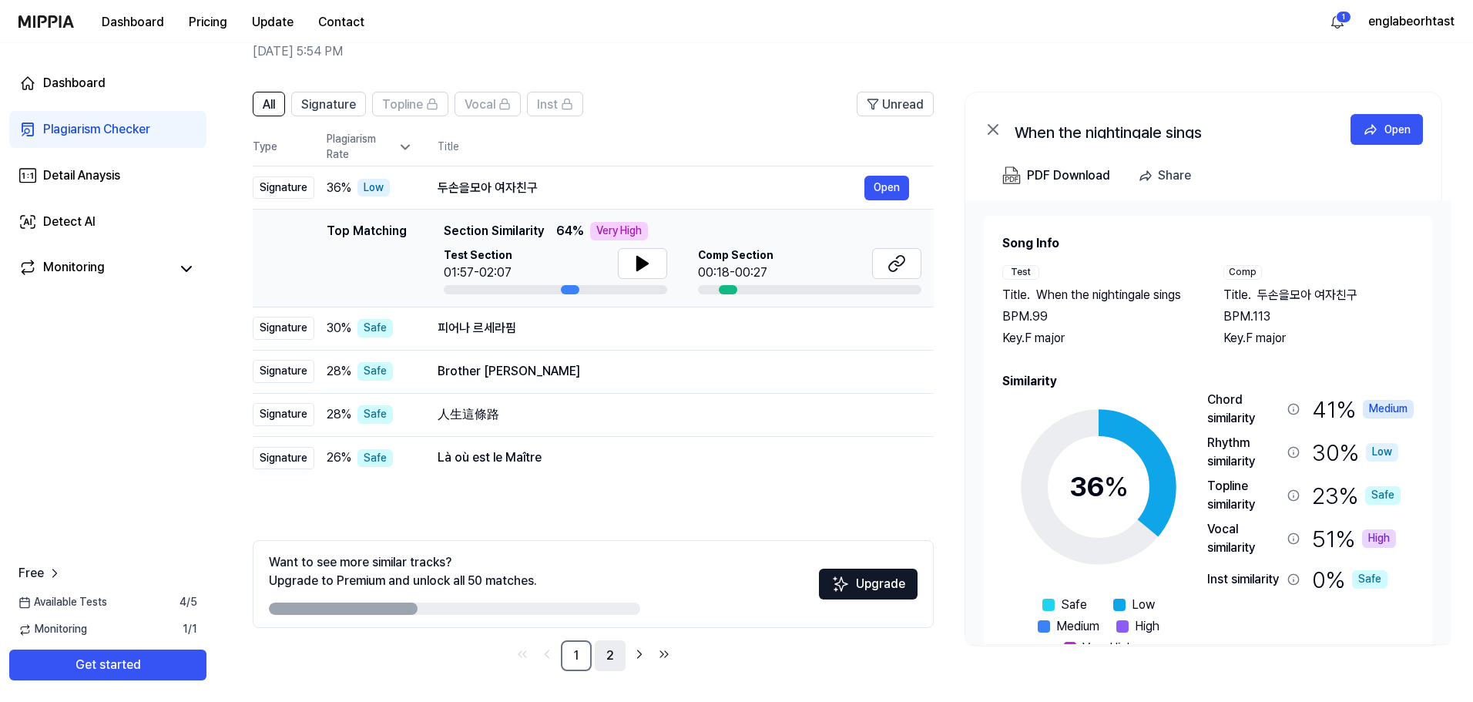
click at [606, 660] on link "2" at bounding box center [610, 655] width 31 height 31
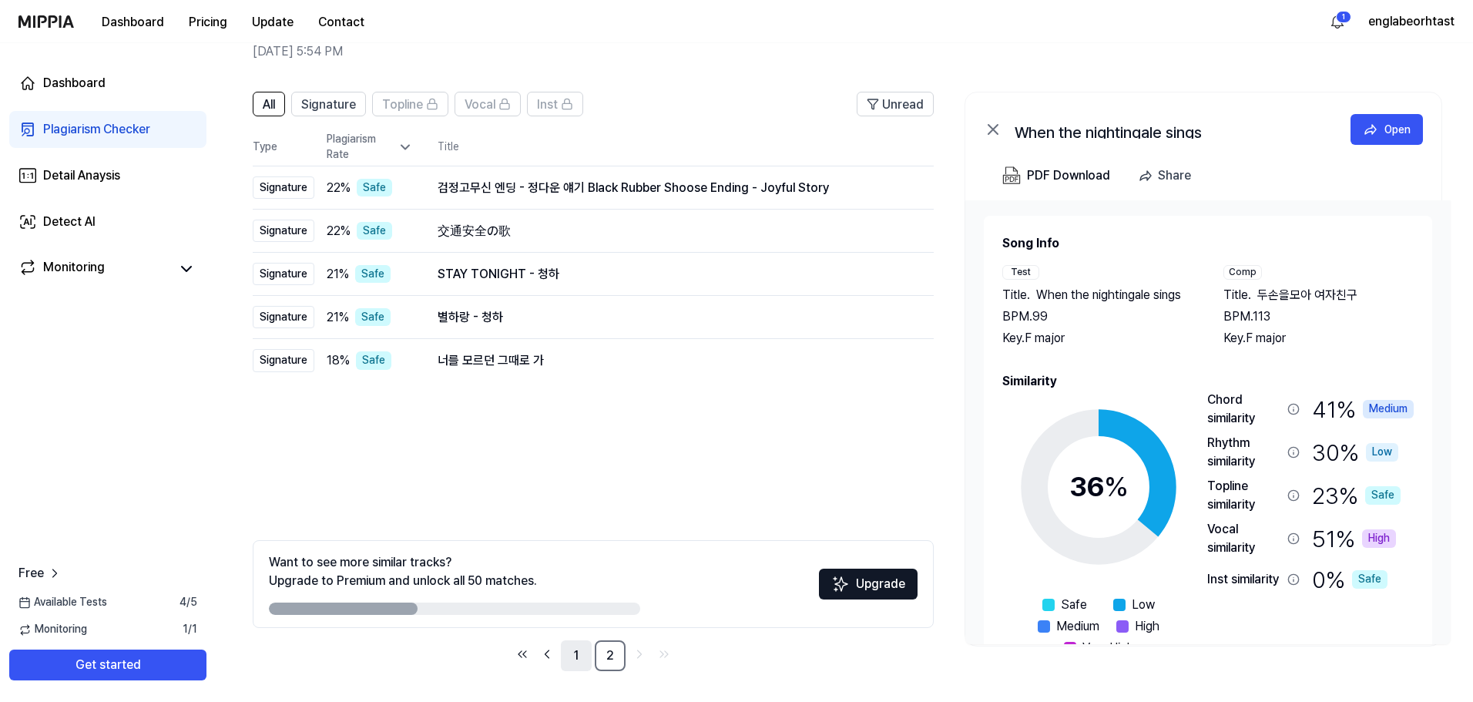
click at [583, 659] on link "1" at bounding box center [576, 655] width 31 height 31
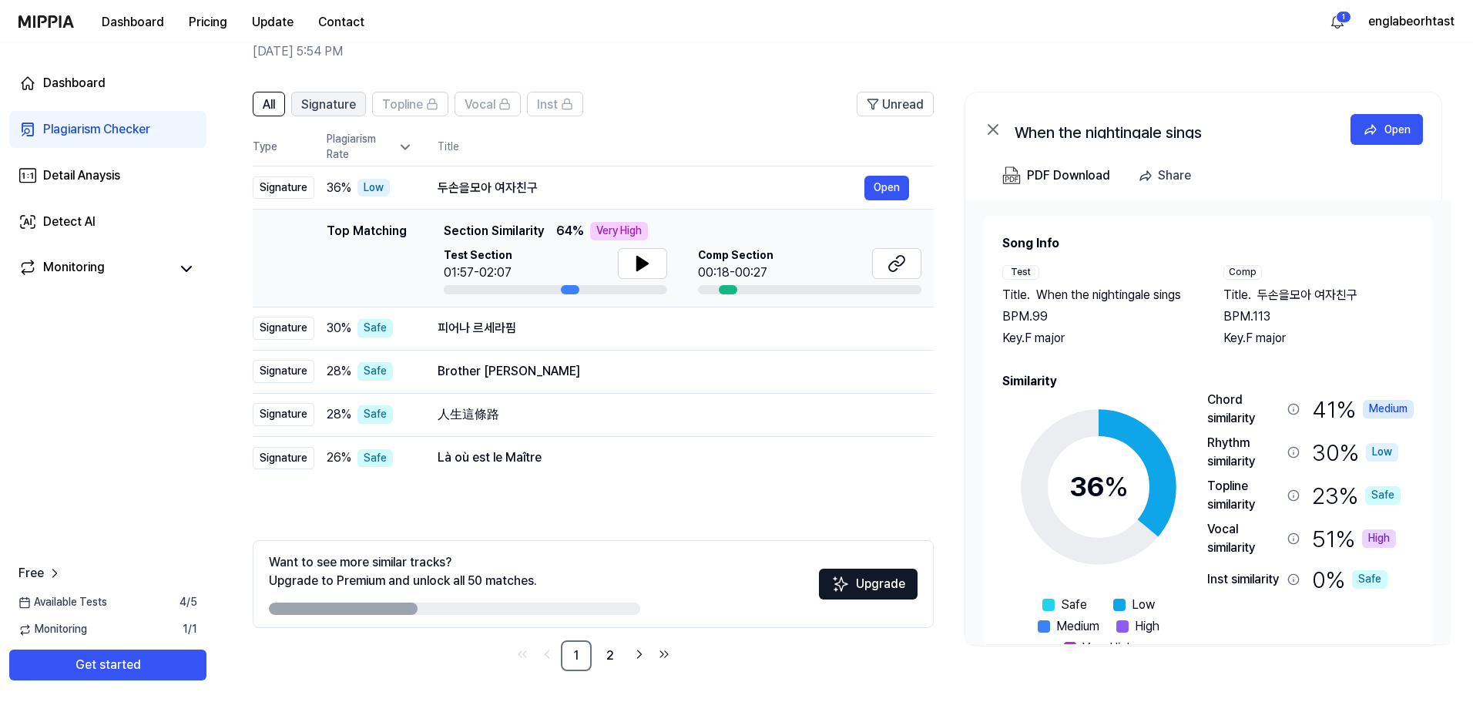
click at [334, 96] on span "Signature" at bounding box center [328, 105] width 55 height 18
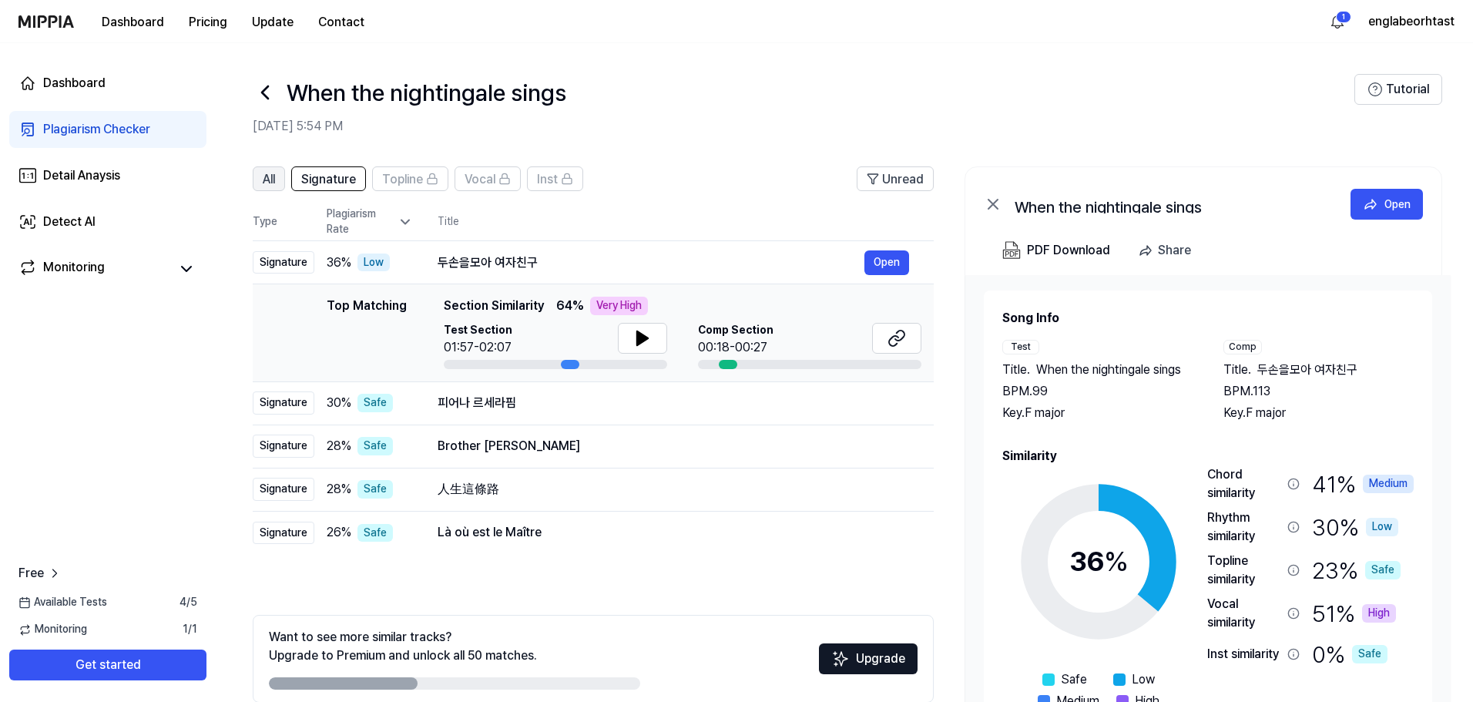
click at [267, 176] on span "All" at bounding box center [269, 179] width 12 height 18
